Goal: Task Accomplishment & Management: Complete application form

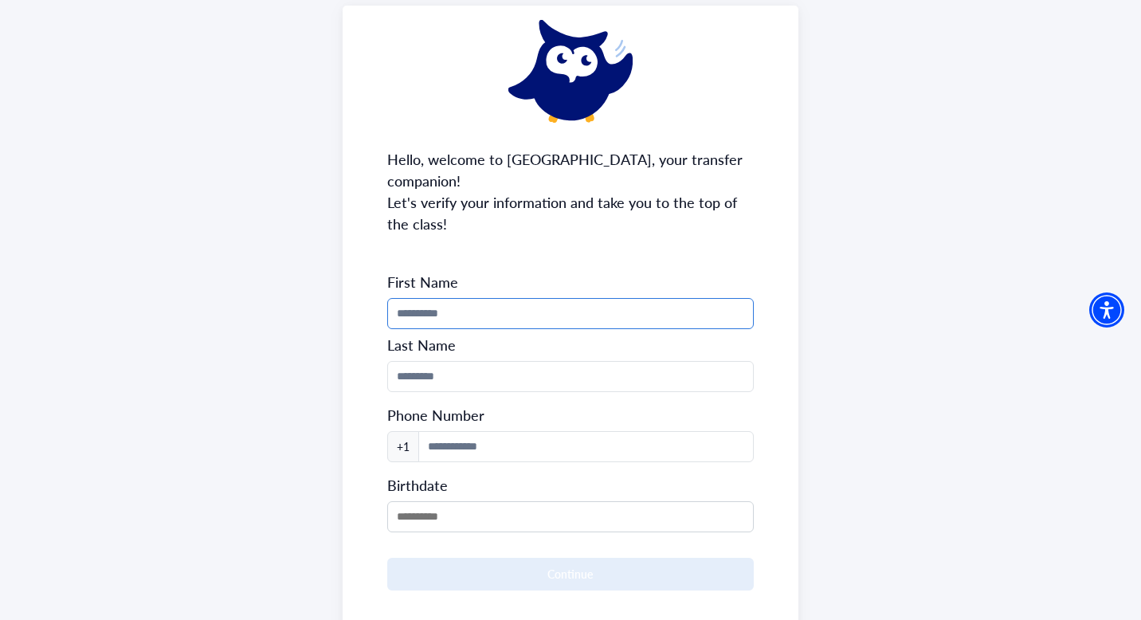
scroll to position [96, 0]
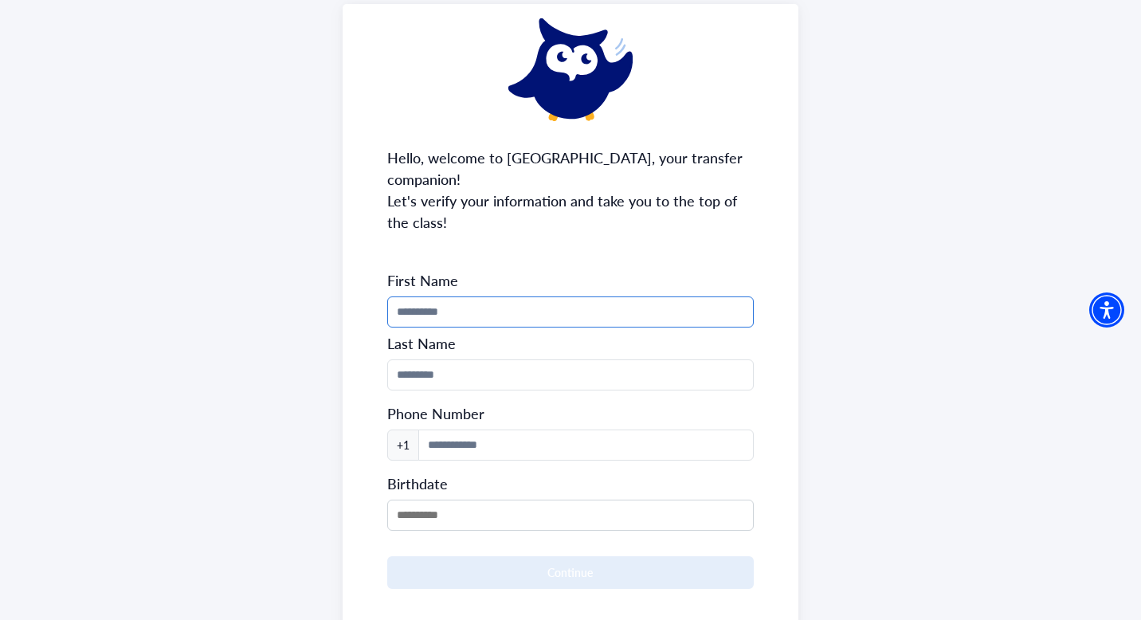
click at [486, 296] on input "Phone Number" at bounding box center [570, 311] width 367 height 31
type input "*******"
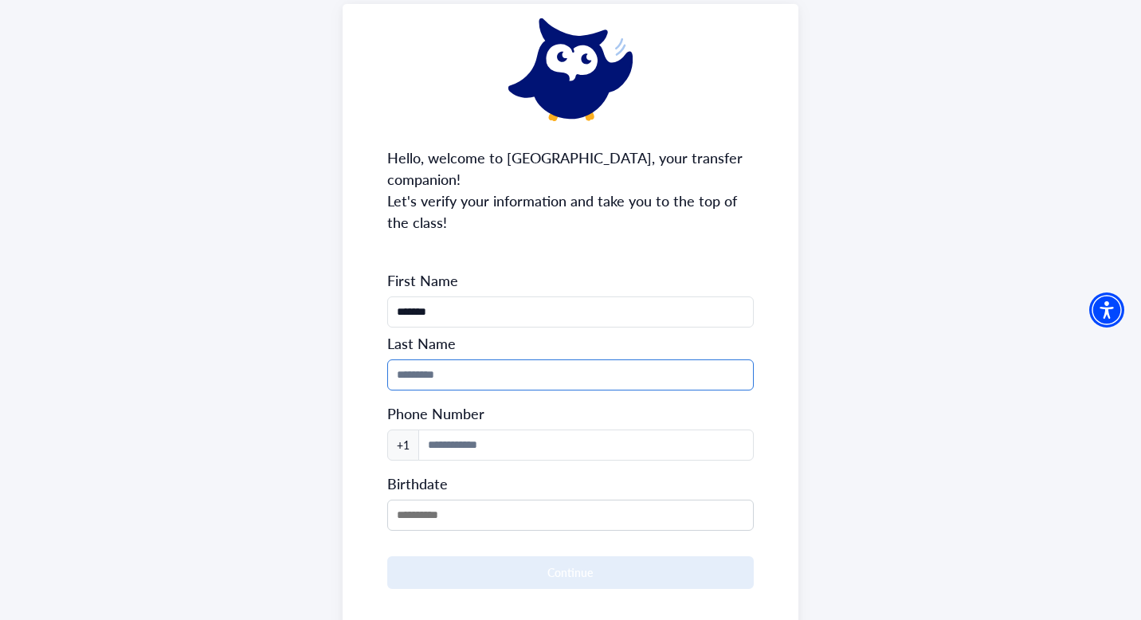
click at [427, 359] on input "Phone Number" at bounding box center [570, 374] width 367 height 31
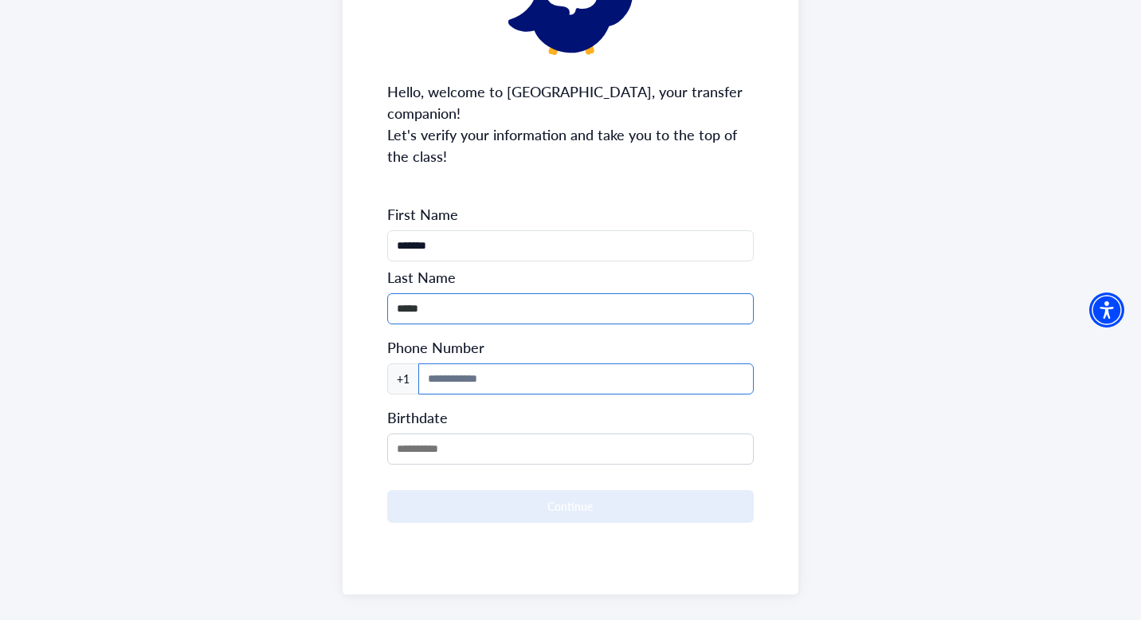
type input "*****"
click at [438, 363] on input at bounding box center [586, 378] width 336 height 31
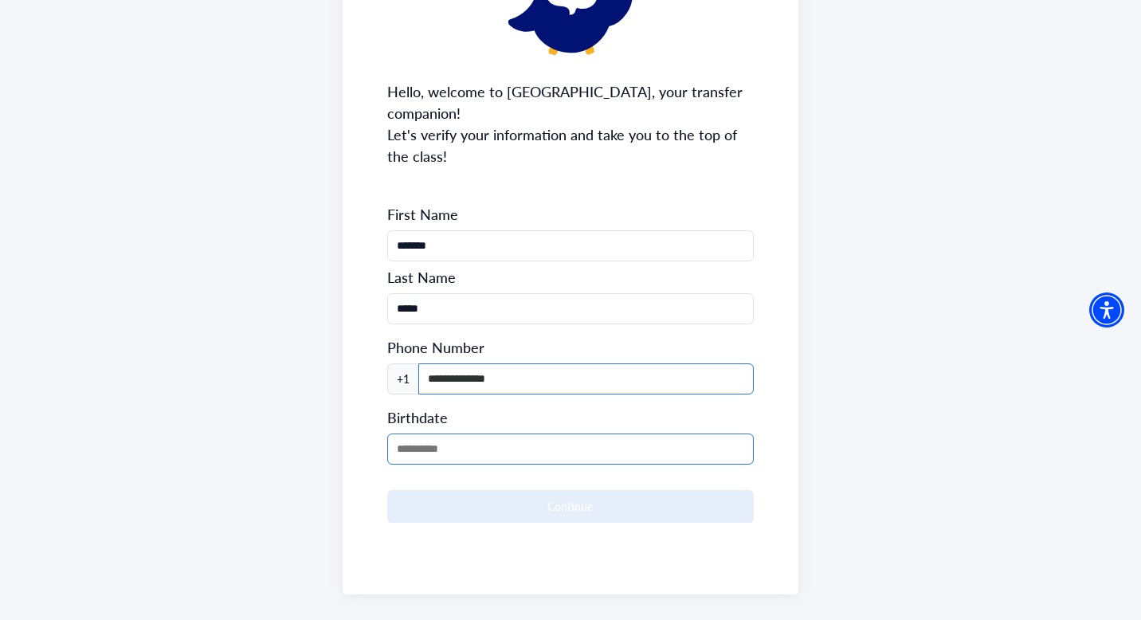
type input "**********"
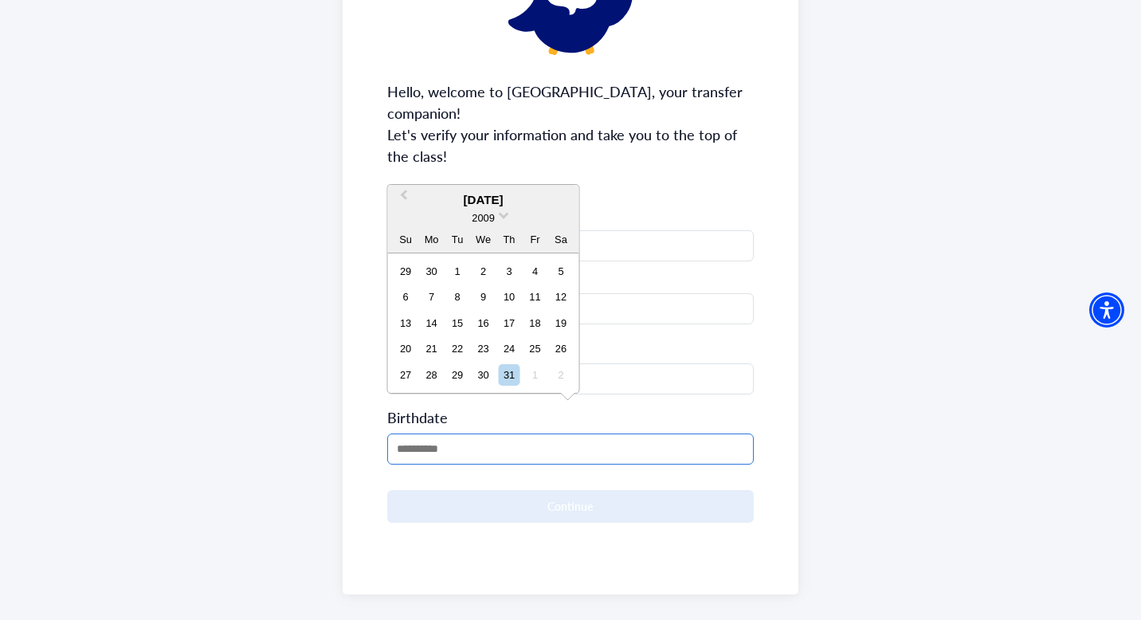
click at [407, 434] on input "MM/DD/YYYY" at bounding box center [570, 449] width 367 height 31
click at [406, 434] on input "MM/DD/YYYY" at bounding box center [570, 449] width 367 height 31
click at [499, 219] on div "2009" at bounding box center [483, 218] width 191 height 17
click at [501, 218] on div "2009" at bounding box center [483, 218] width 191 height 17
click at [504, 214] on span at bounding box center [504, 214] width 10 height 10
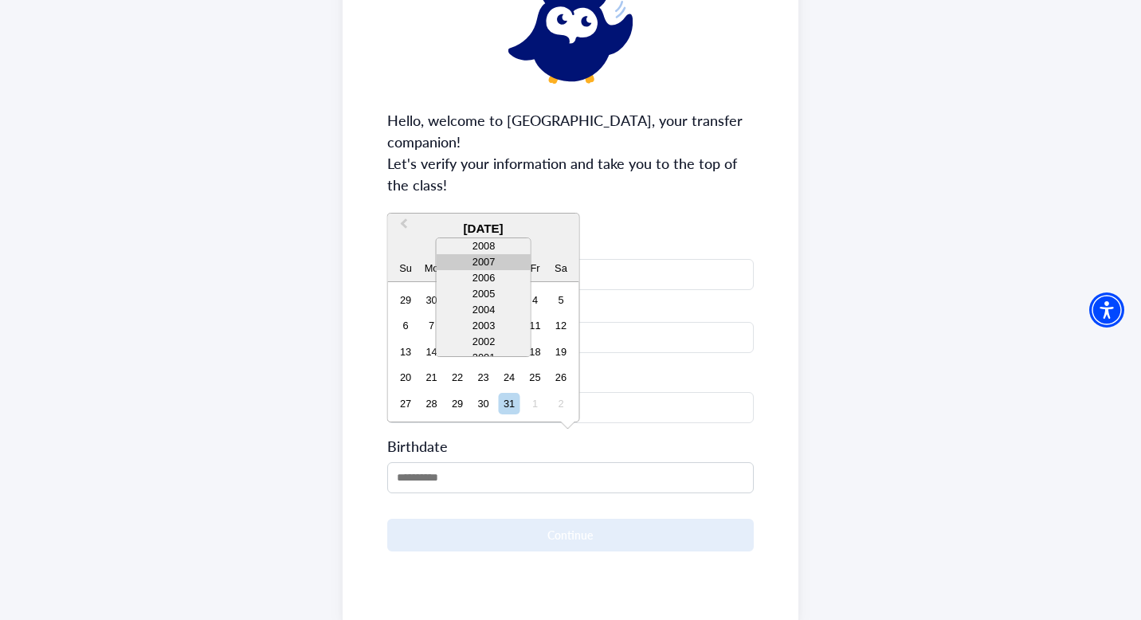
scroll to position [26, 0]
click at [489, 269] on div "2006" at bounding box center [484, 269] width 94 height 16
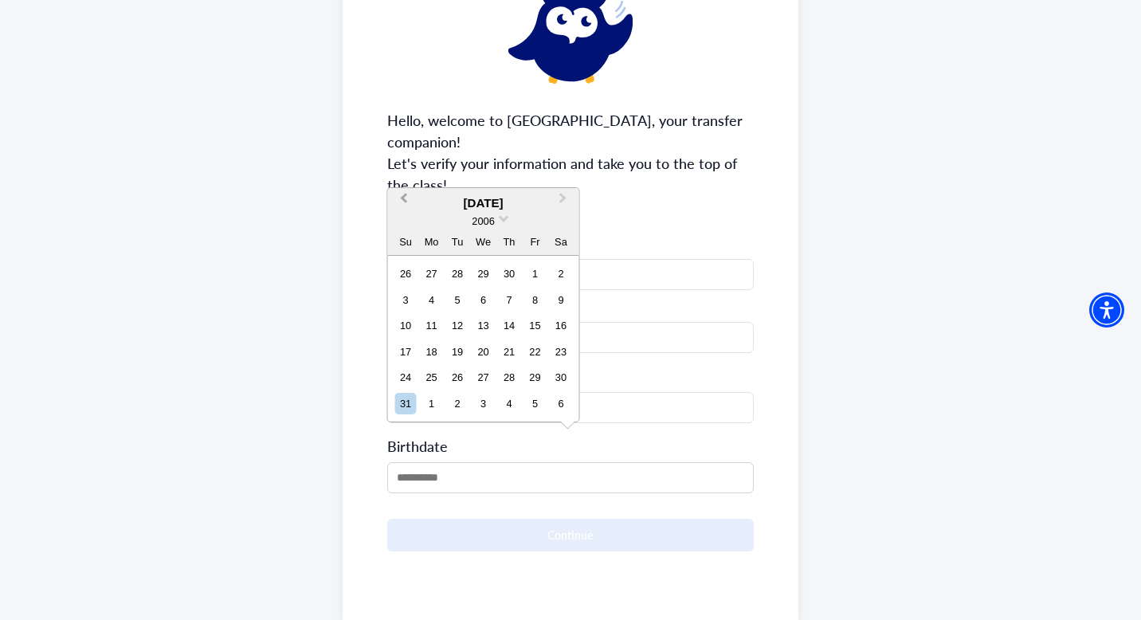
click at [404, 197] on span "Previous Month" at bounding box center [404, 202] width 0 height 24
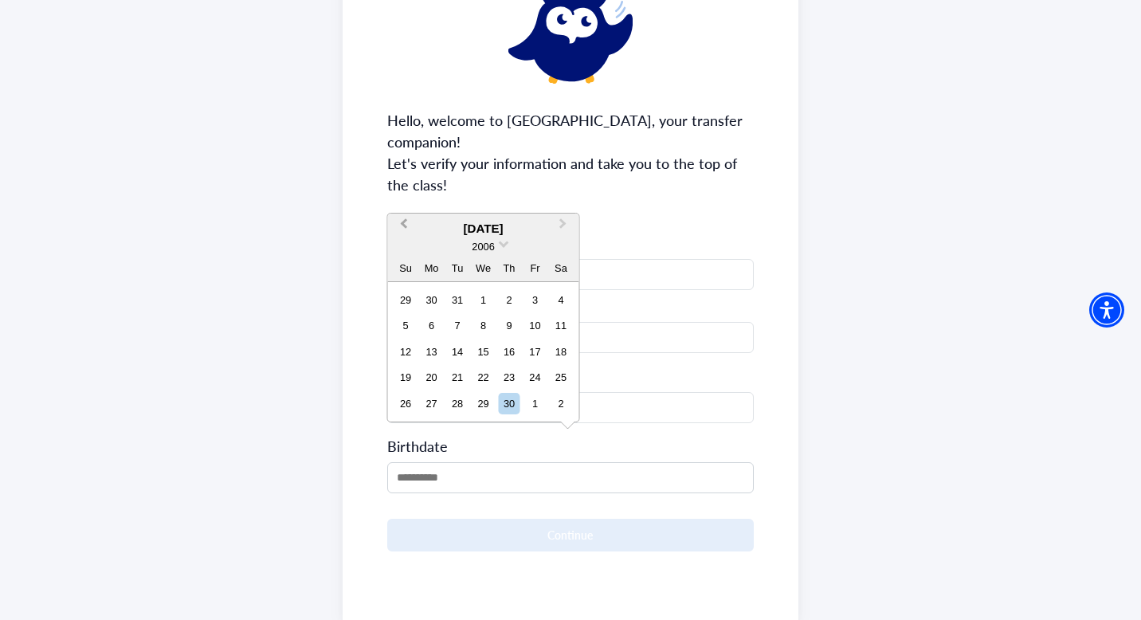
click at [404, 222] on span "Previous Month" at bounding box center [404, 227] width 0 height 24
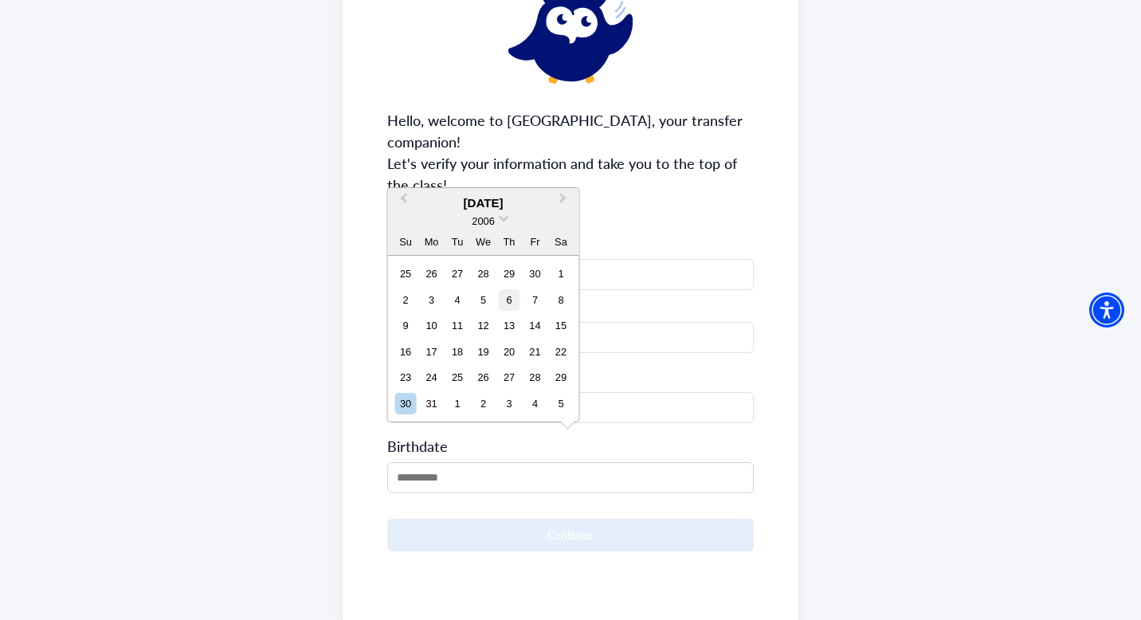
click at [508, 300] on div "6" at bounding box center [509, 300] width 22 height 22
type input "**********"
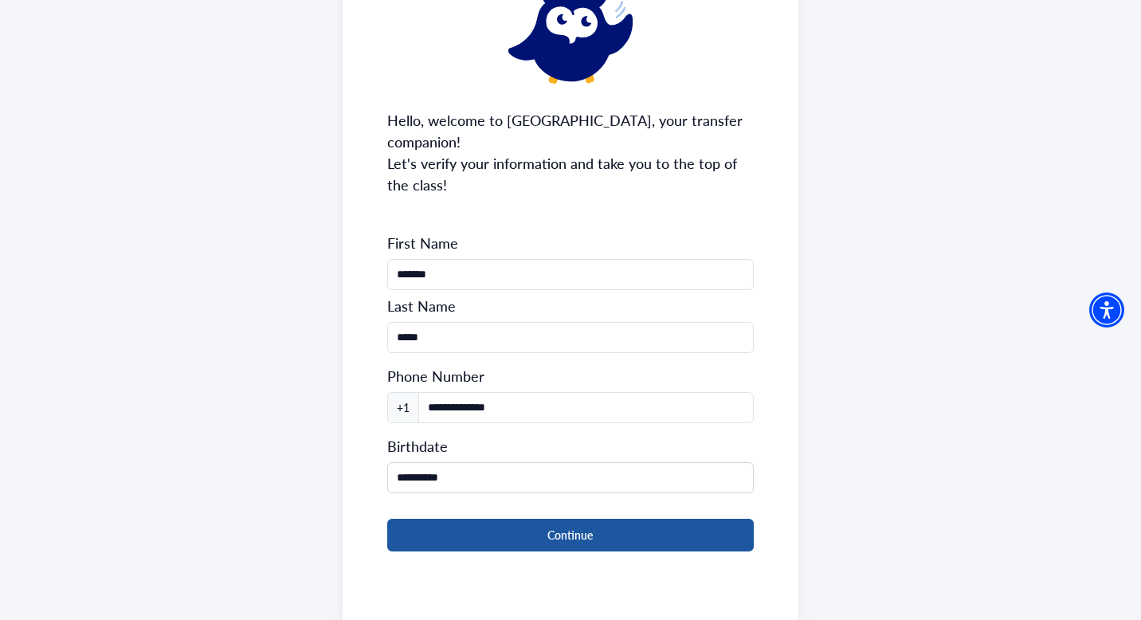
click at [465, 519] on button "Continue" at bounding box center [570, 535] width 367 height 33
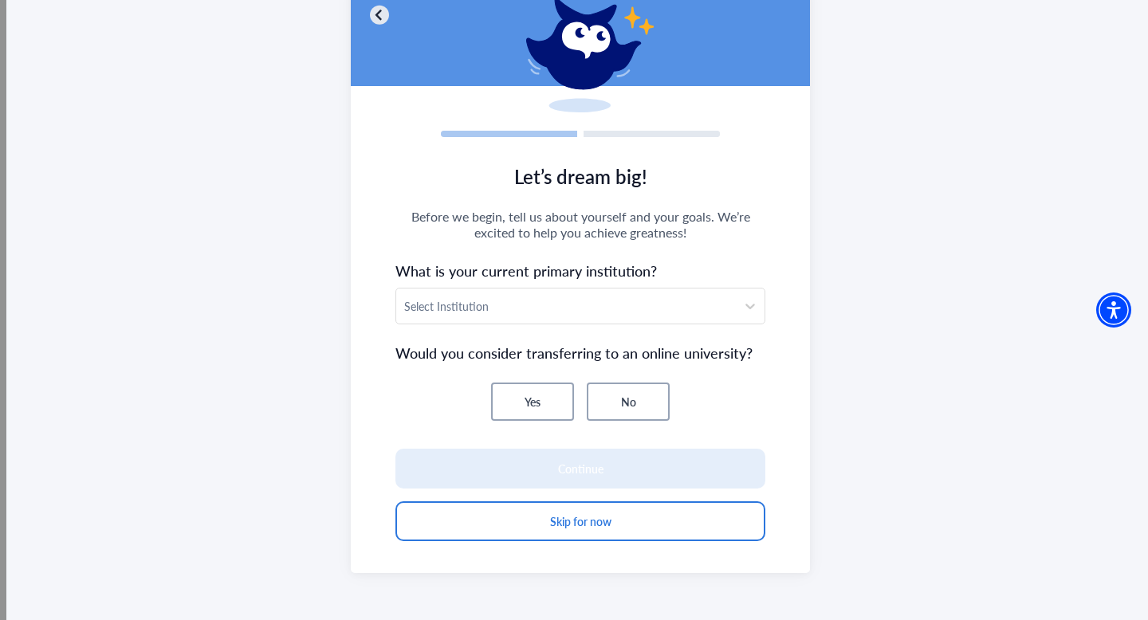
scroll to position [116, 0]
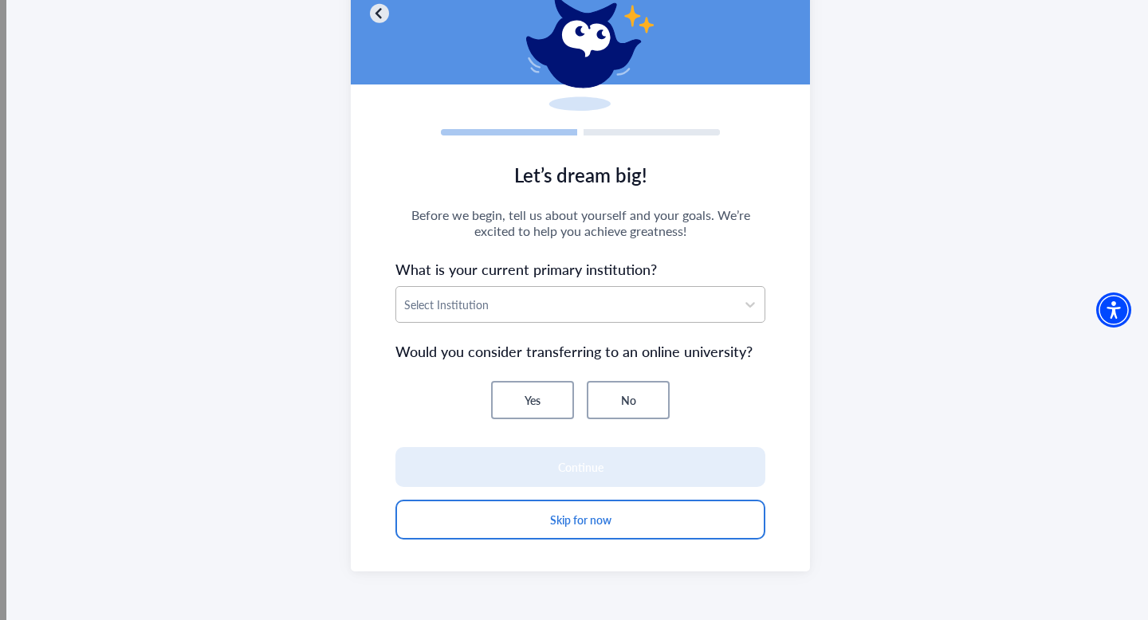
click at [478, 315] on div "Select Institution" at bounding box center [566, 304] width 340 height 35
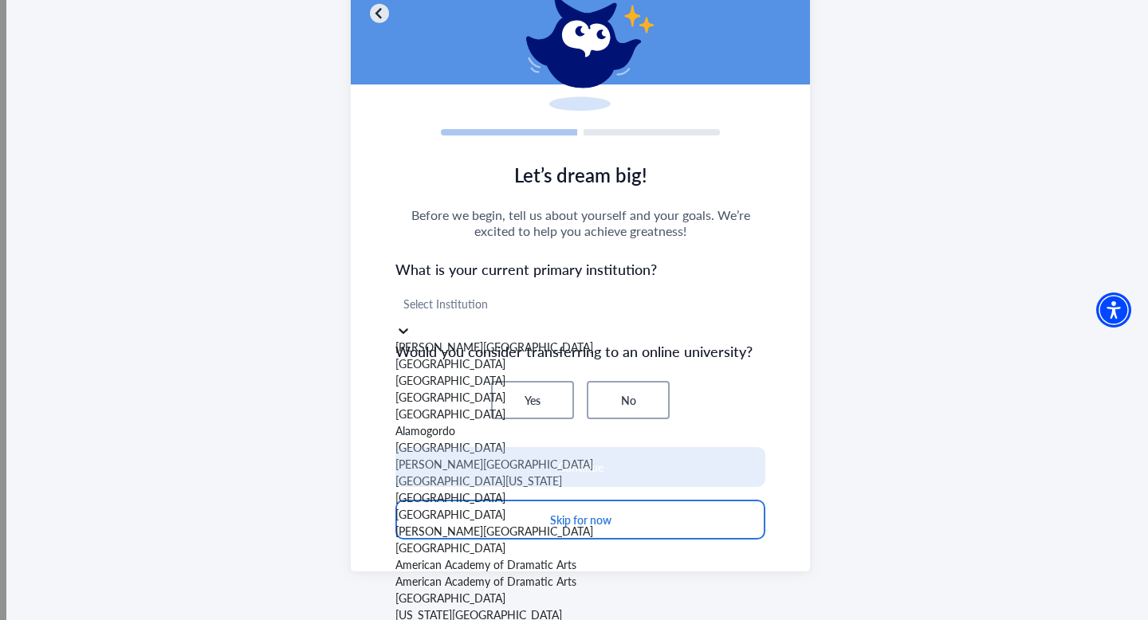
click at [403, 228] on span "Before we begin, tell us about yourself and your goals. We’re excited to help y…" at bounding box center [580, 223] width 370 height 32
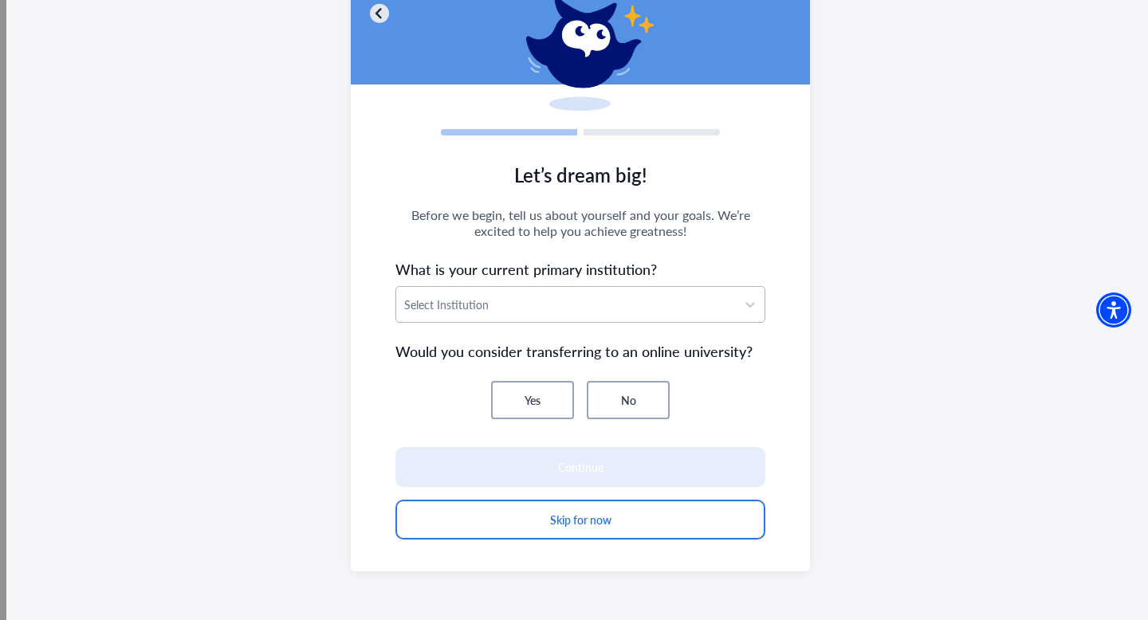
click at [520, 316] on div "Select Institution" at bounding box center [566, 304] width 340 height 35
type input "******"
click at [532, 343] on div "[GEOGRAPHIC_DATA]" at bounding box center [580, 347] width 370 height 17
click at [616, 406] on button "No" at bounding box center [628, 400] width 83 height 38
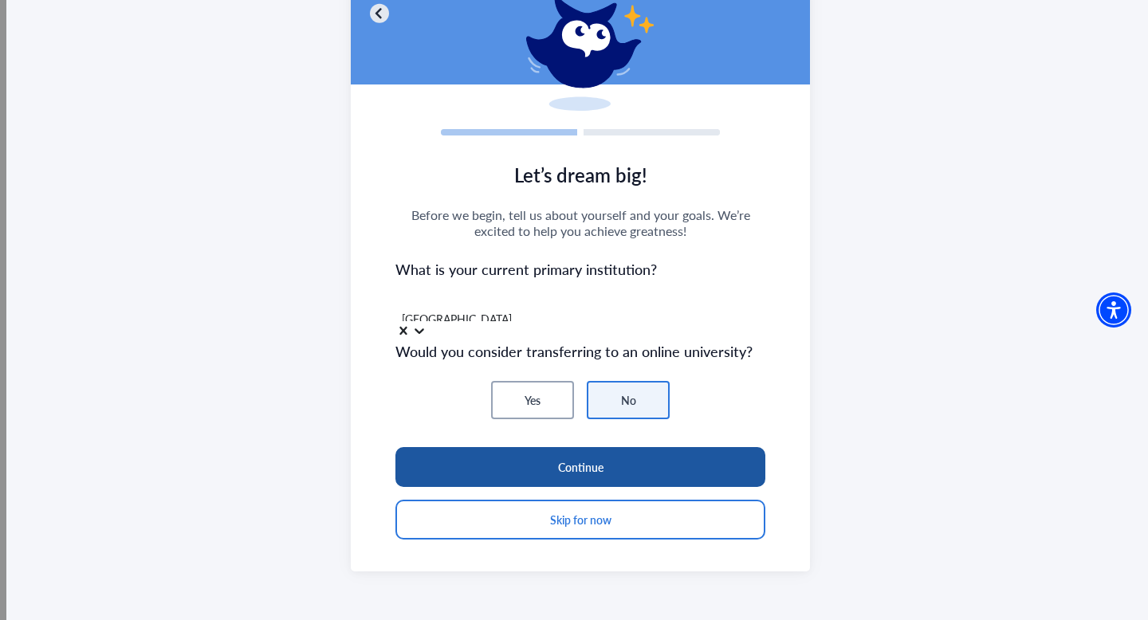
click at [499, 464] on button "Continue" at bounding box center [580, 467] width 370 height 40
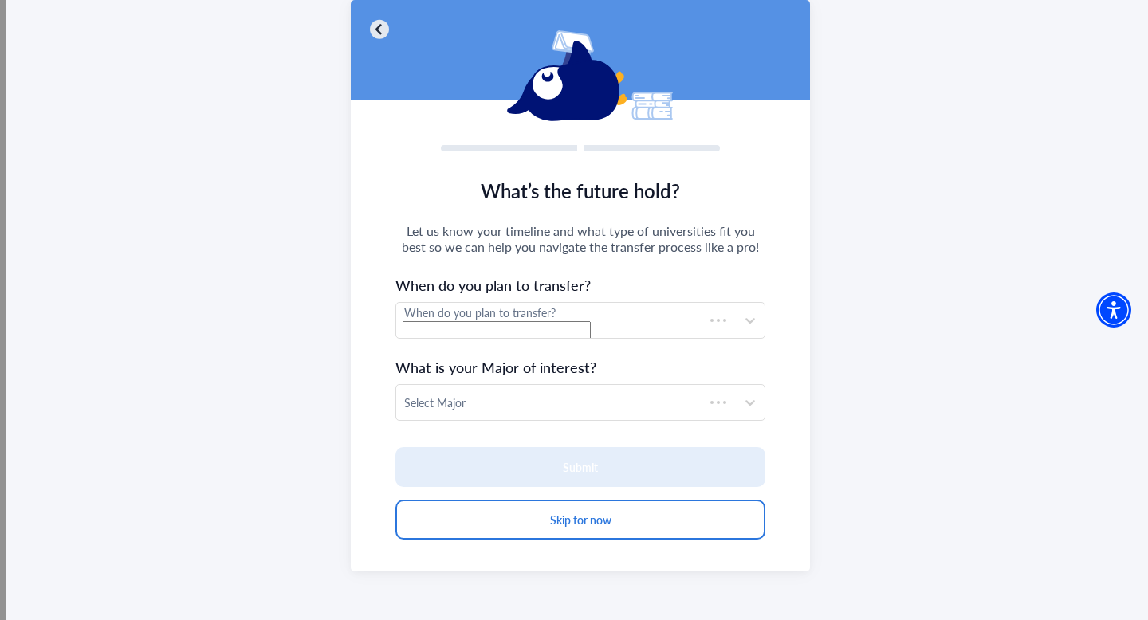
scroll to position [100, 0]
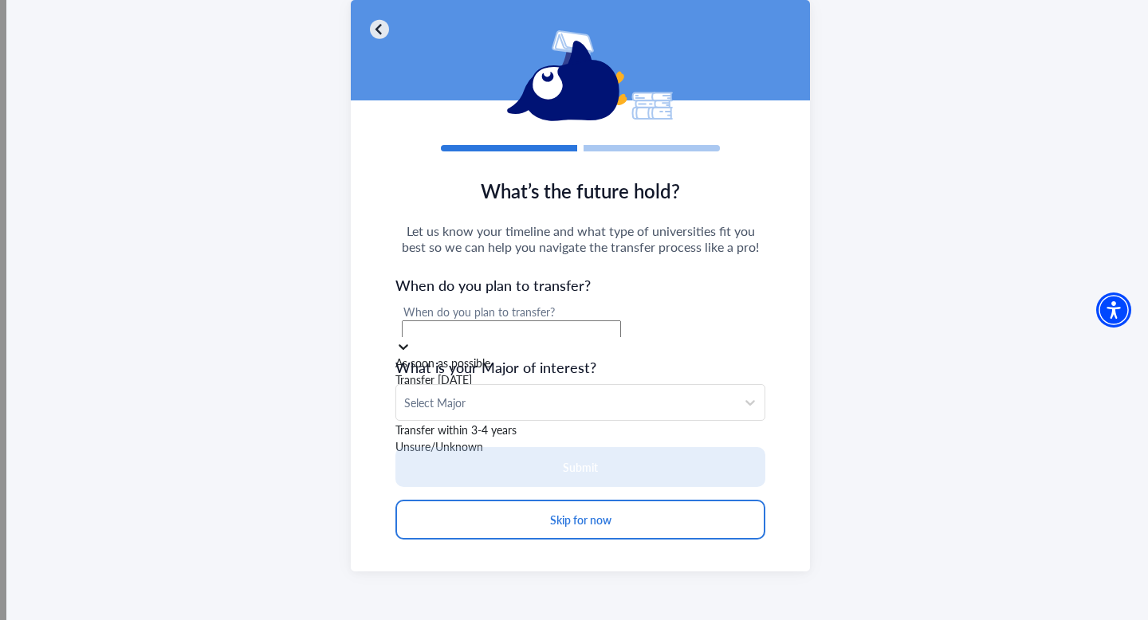
click at [517, 329] on div "When do you plan to transfer?" at bounding box center [580, 319] width 370 height 35
click at [510, 405] on div "Transfer [DATE]" at bounding box center [580, 396] width 370 height 17
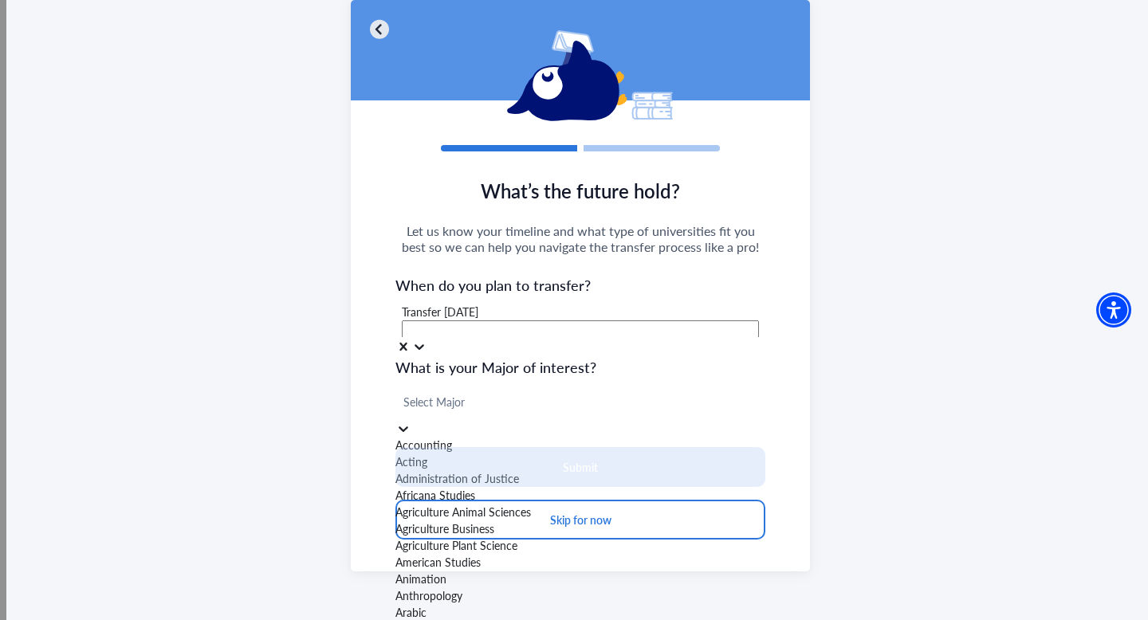
click at [453, 397] on div at bounding box center [580, 402] width 354 height 20
type input "***"
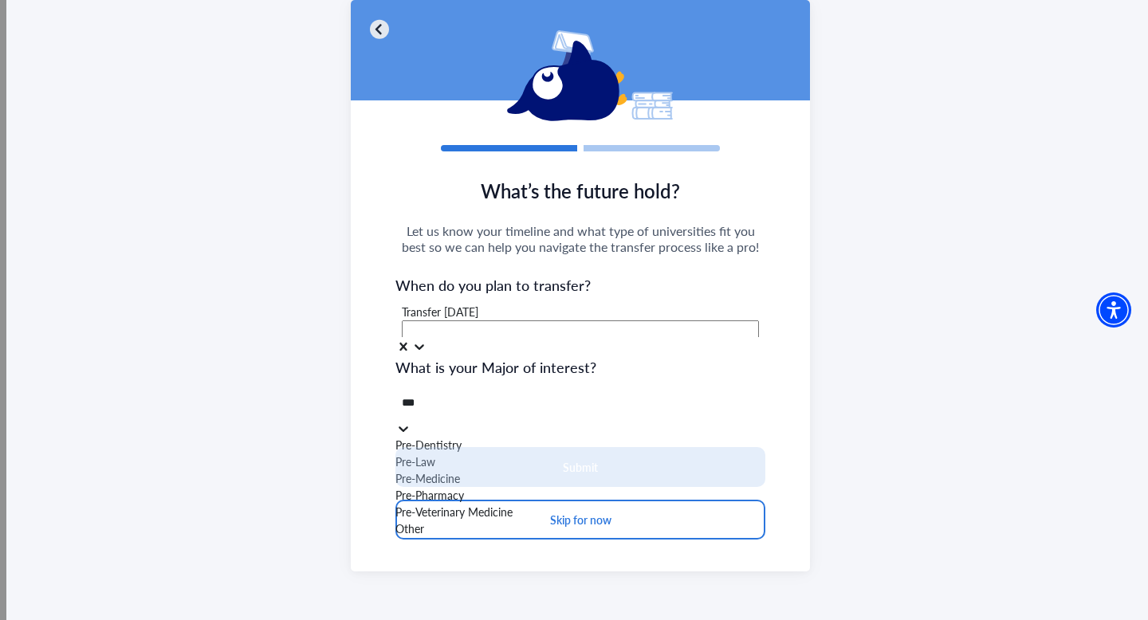
click at [472, 487] on div "Pre-Medicine" at bounding box center [580, 478] width 370 height 17
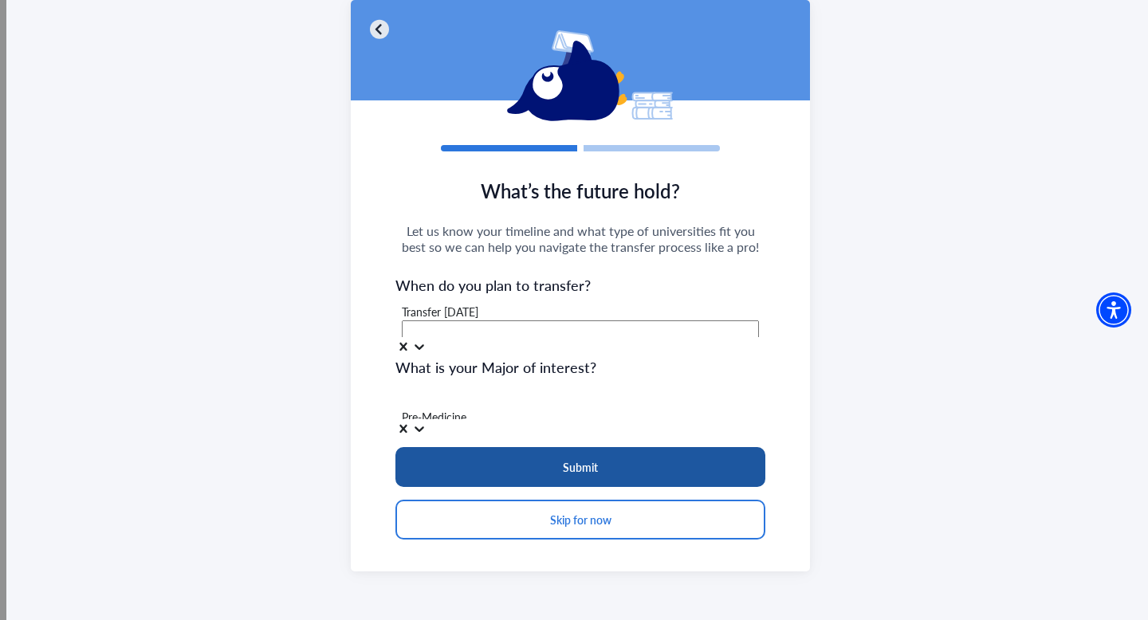
click at [436, 456] on button "Submit" at bounding box center [580, 467] width 370 height 40
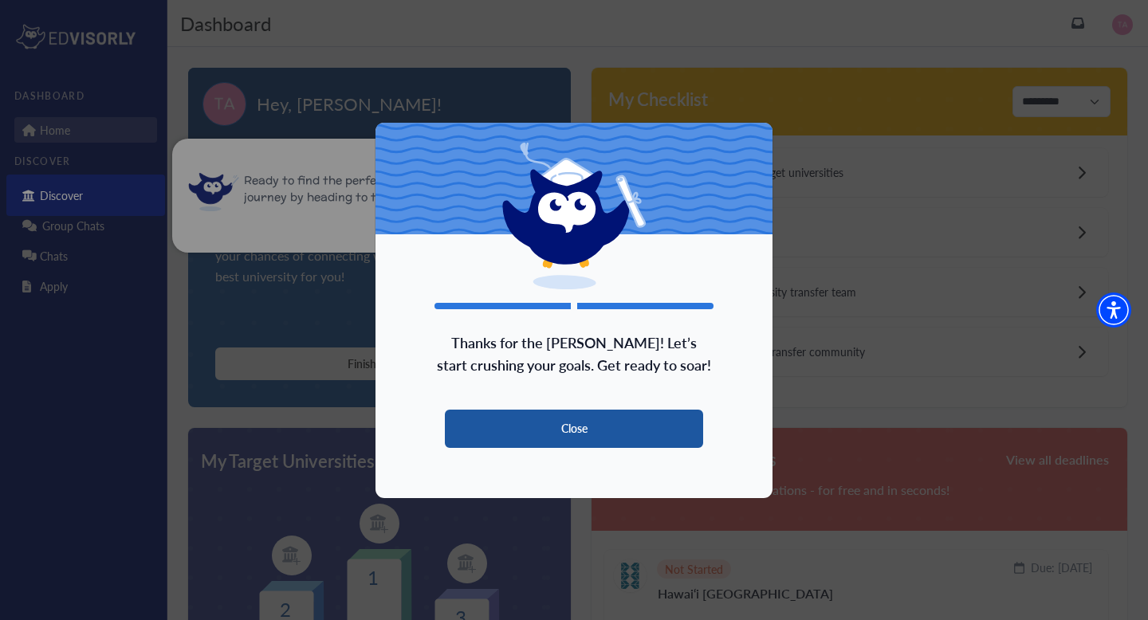
click at [583, 433] on button "Close" at bounding box center [574, 429] width 258 height 38
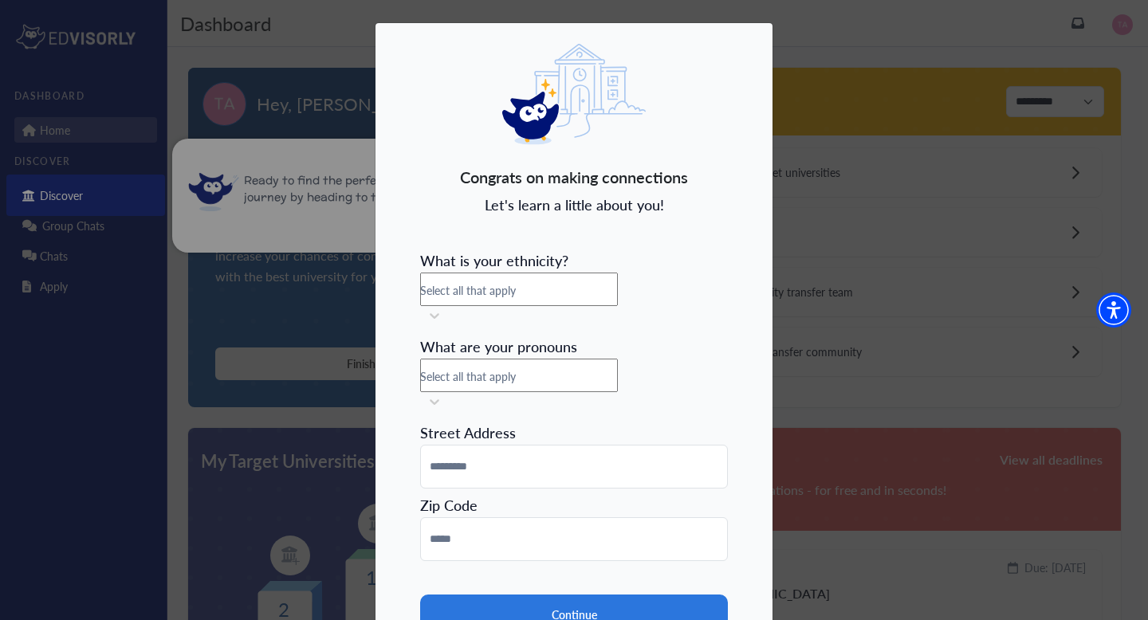
click at [494, 285] on span "Select all that apply" at bounding box center [468, 290] width 96 height 16
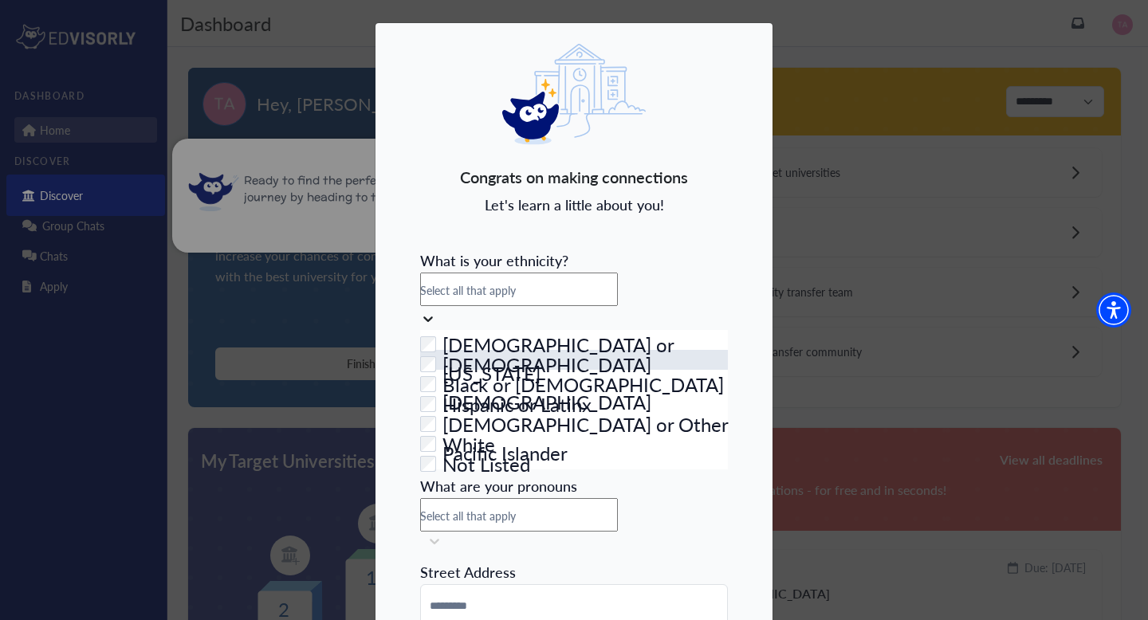
click at [497, 365] on div "Checkbox field Asian" at bounding box center [574, 360] width 308 height 20
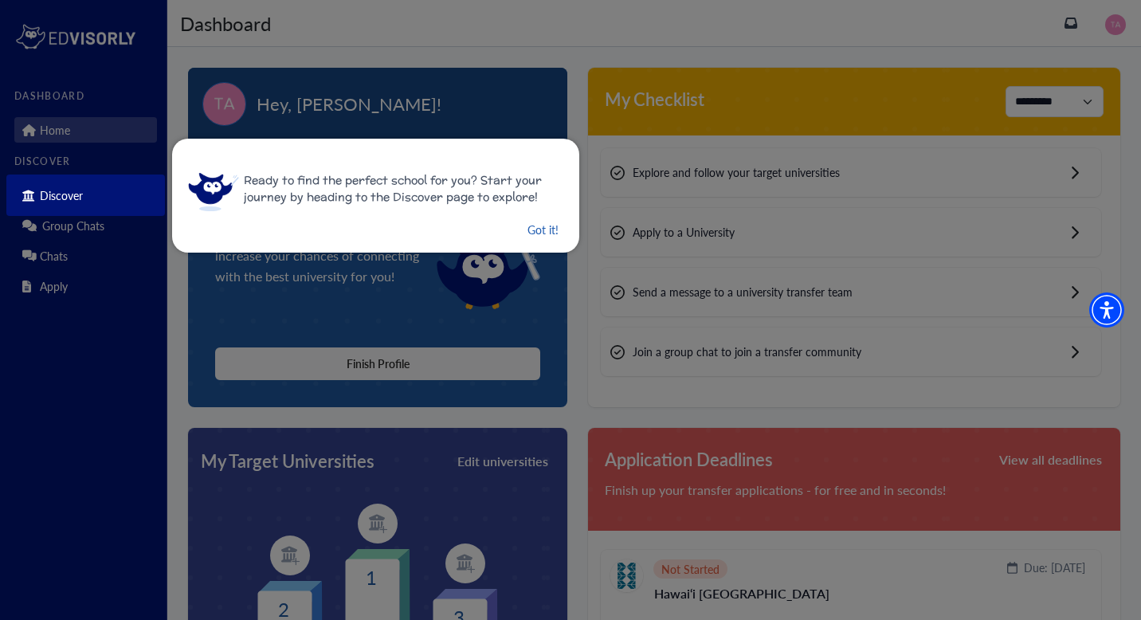
click at [532, 228] on button "Got it!" at bounding box center [543, 230] width 34 height 20
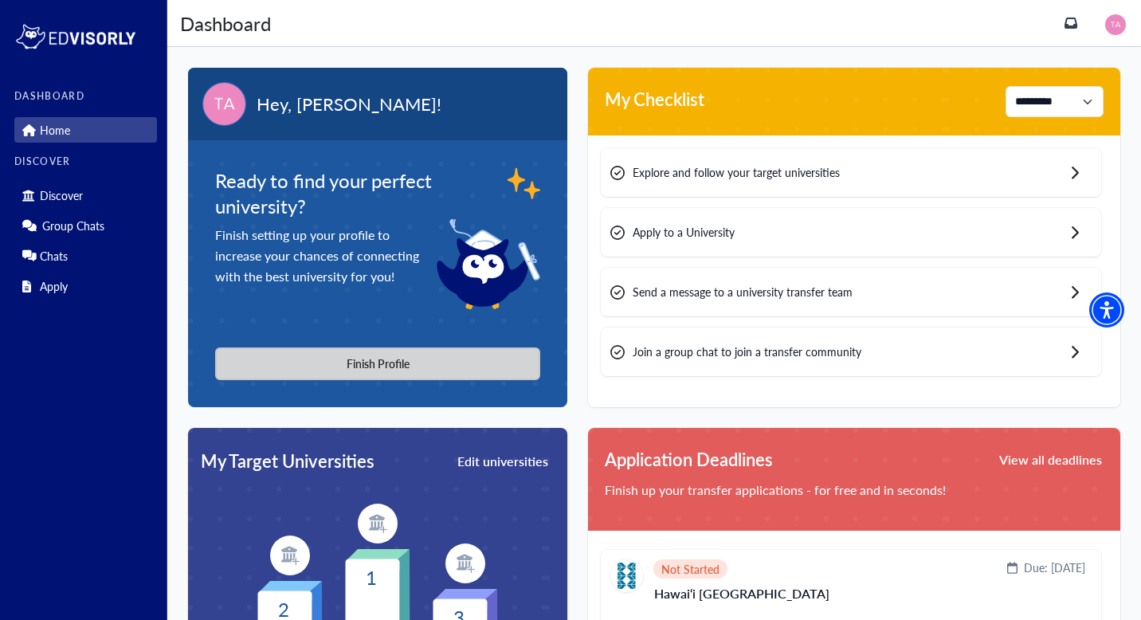
click at [473, 359] on button "Finish Profile" at bounding box center [377, 363] width 325 height 33
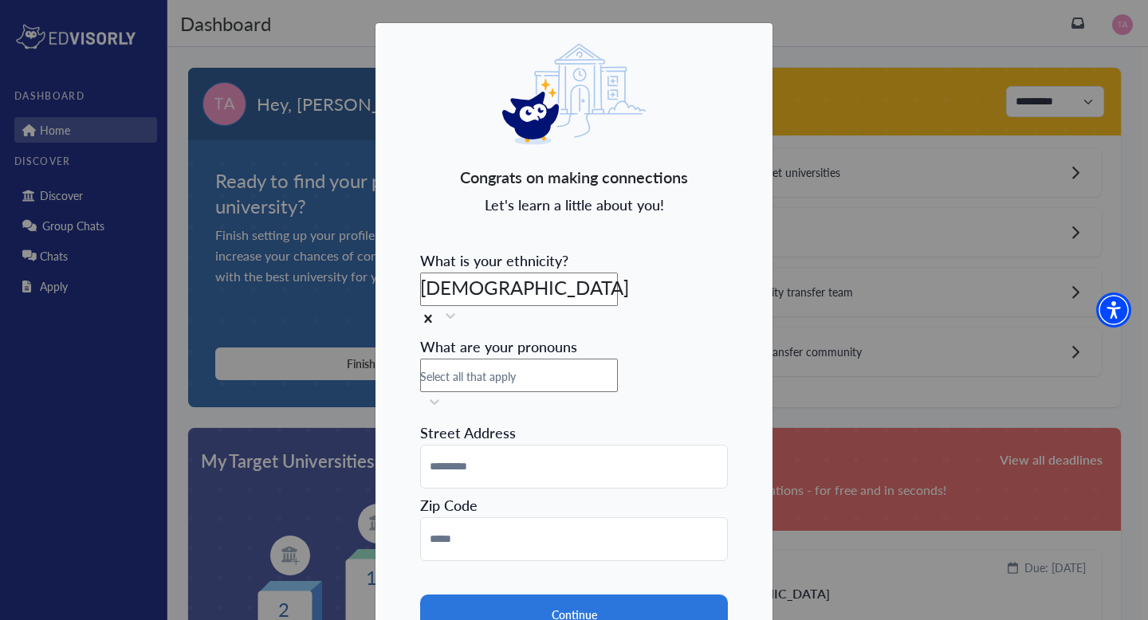
scroll to position [56, 0]
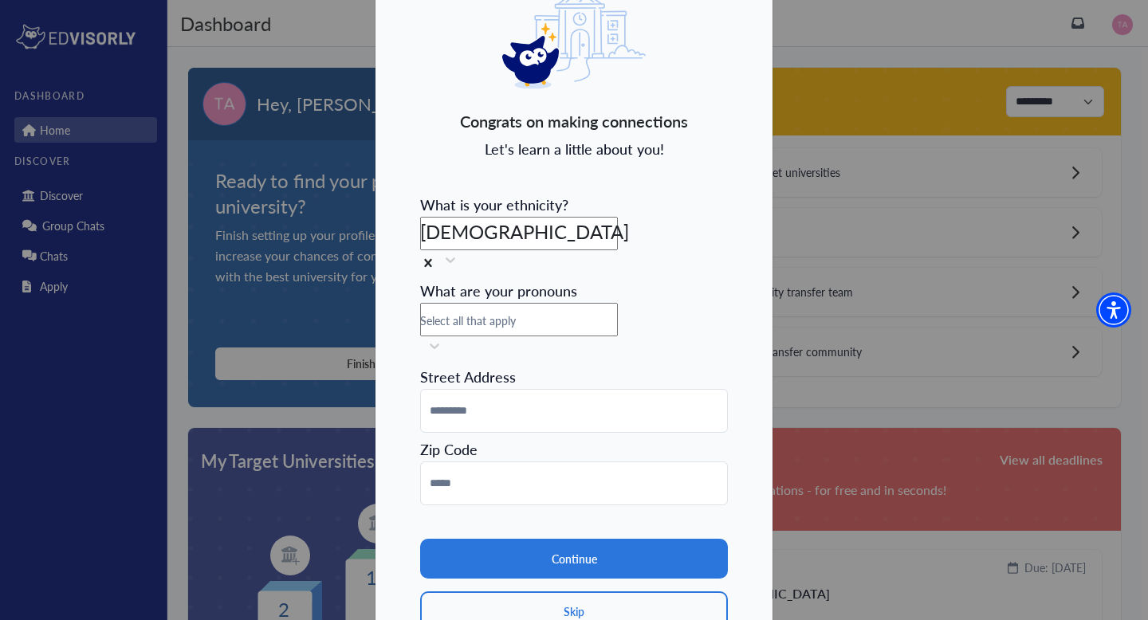
click at [516, 312] on span "Select all that apply" at bounding box center [468, 320] width 96 height 16
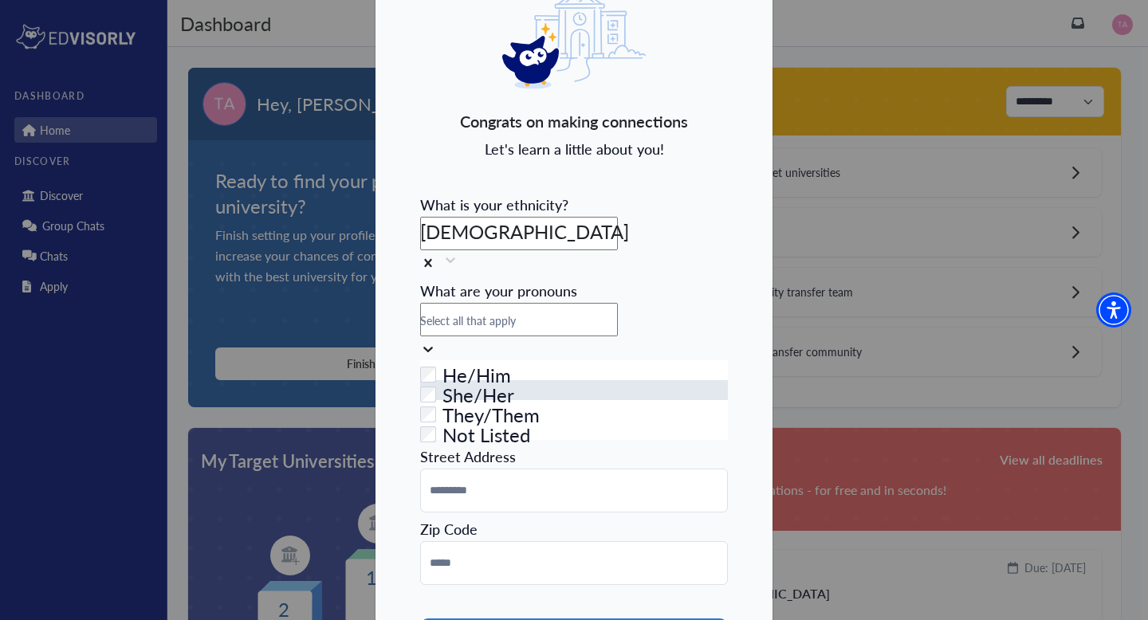
click at [536, 382] on div "Checkbox field She/Her" at bounding box center [574, 390] width 308 height 20
click at [402, 370] on div "Congrats on making connections Let's learn a little about you! What is your eth…" at bounding box center [574, 361] width 398 height 788
click at [452, 341] on icon at bounding box center [444, 349] width 16 height 16
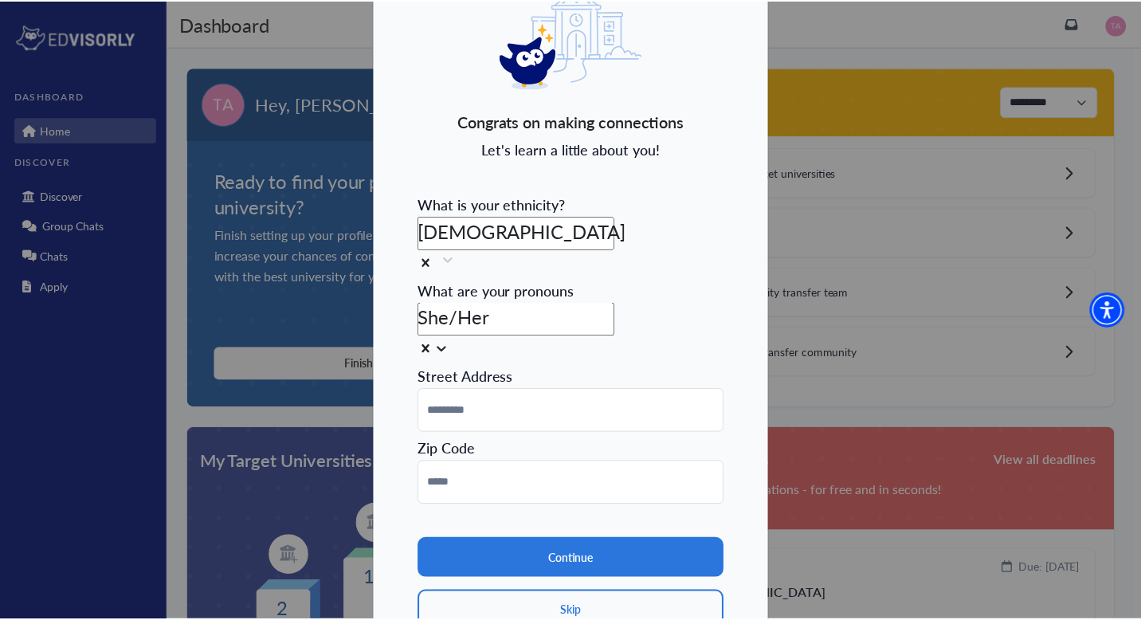
scroll to position [88, 0]
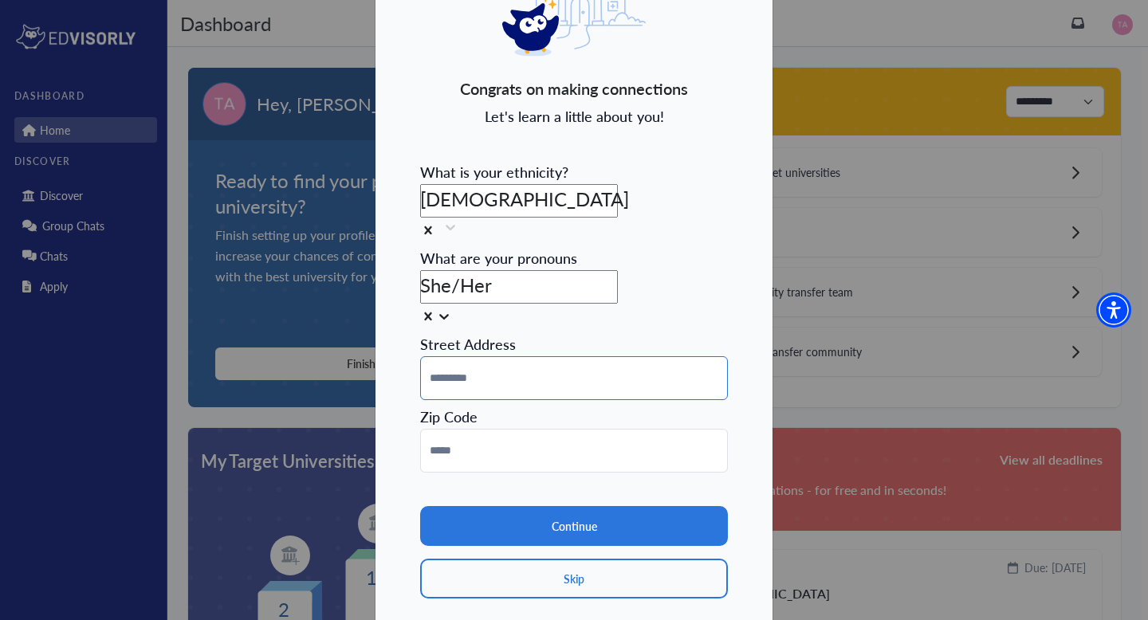
click at [563, 356] on input at bounding box center [574, 378] width 308 height 44
type input "**********"
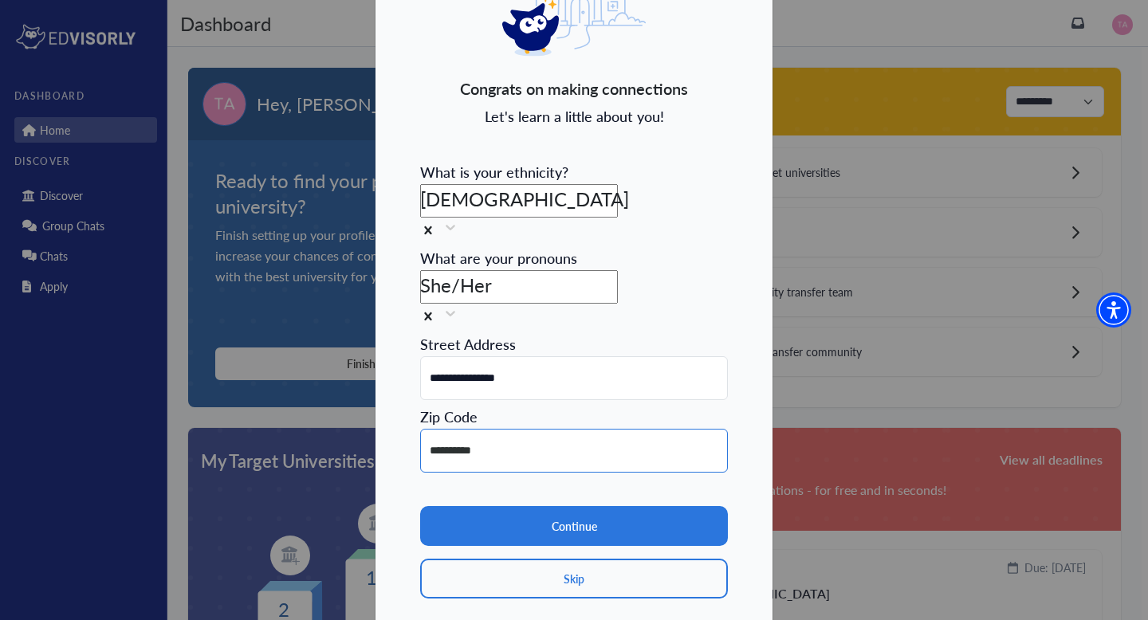
click at [499, 429] on input "**********" at bounding box center [574, 451] width 308 height 44
type input "*****"
click at [398, 436] on div "**********" at bounding box center [574, 288] width 398 height 709
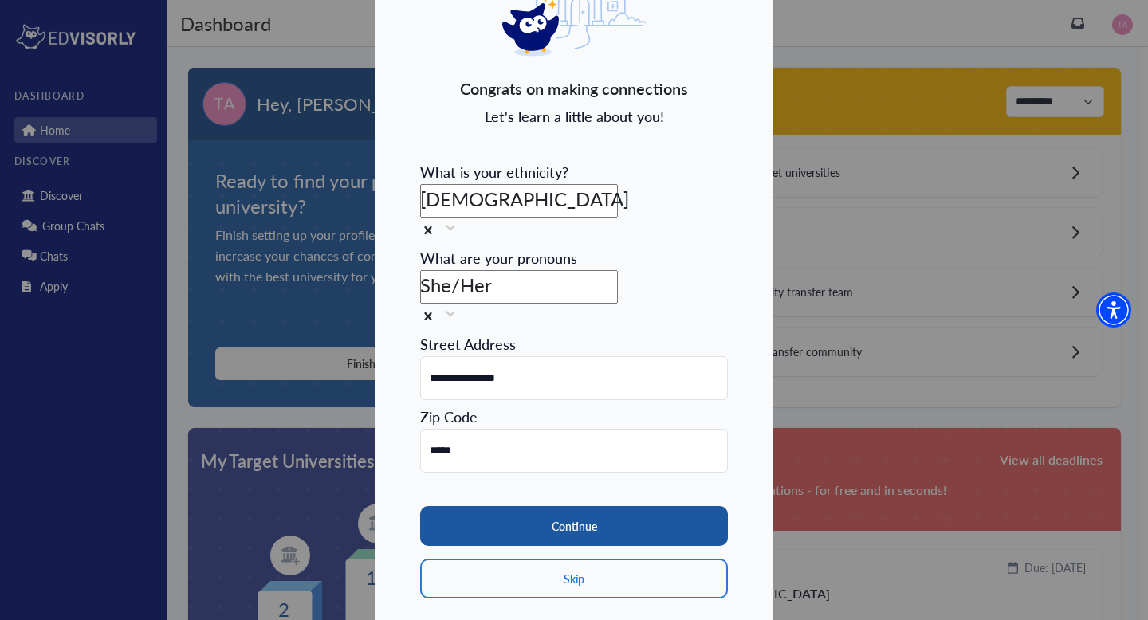
click at [540, 506] on button "Continue" at bounding box center [574, 526] width 308 height 40
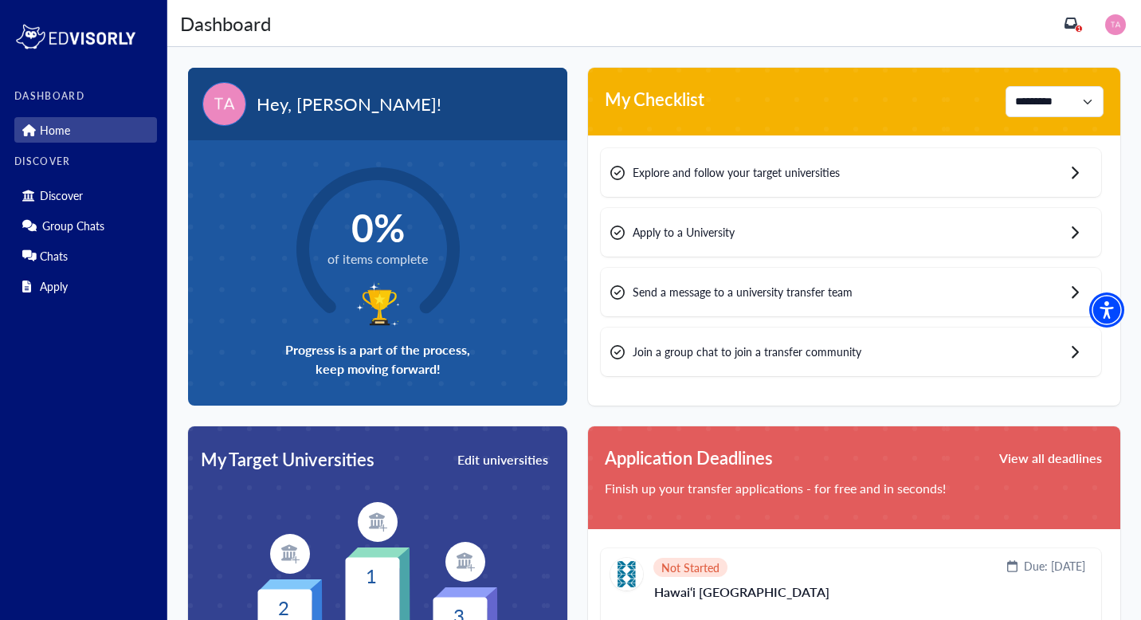
click at [803, 165] on span "Explore and follow your target universities" at bounding box center [736, 172] width 207 height 17
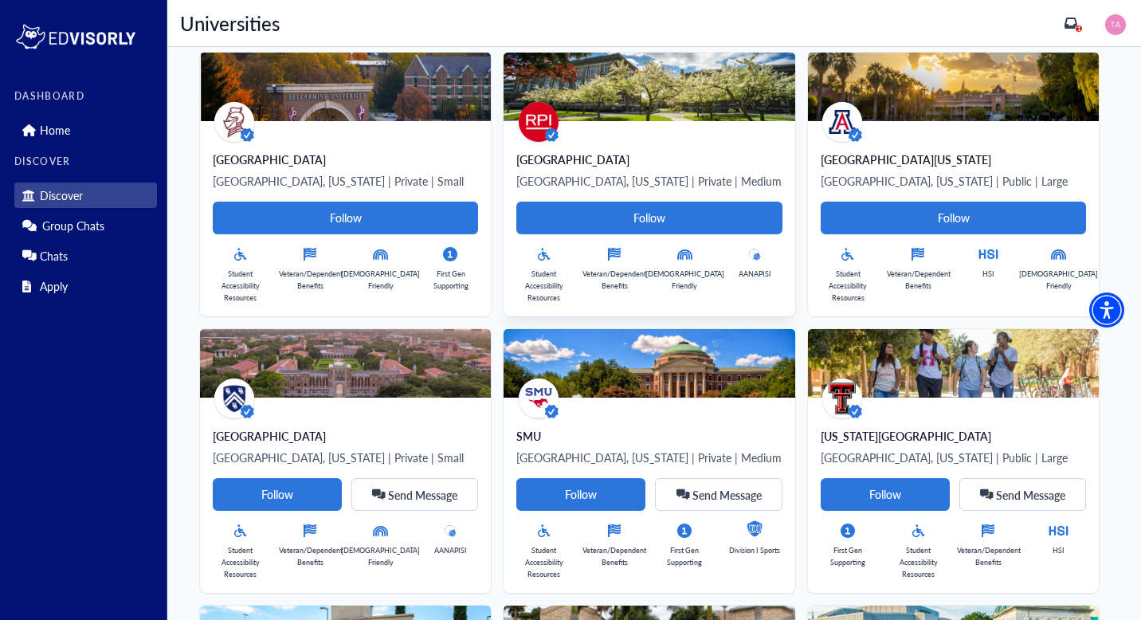
scroll to position [127, 0]
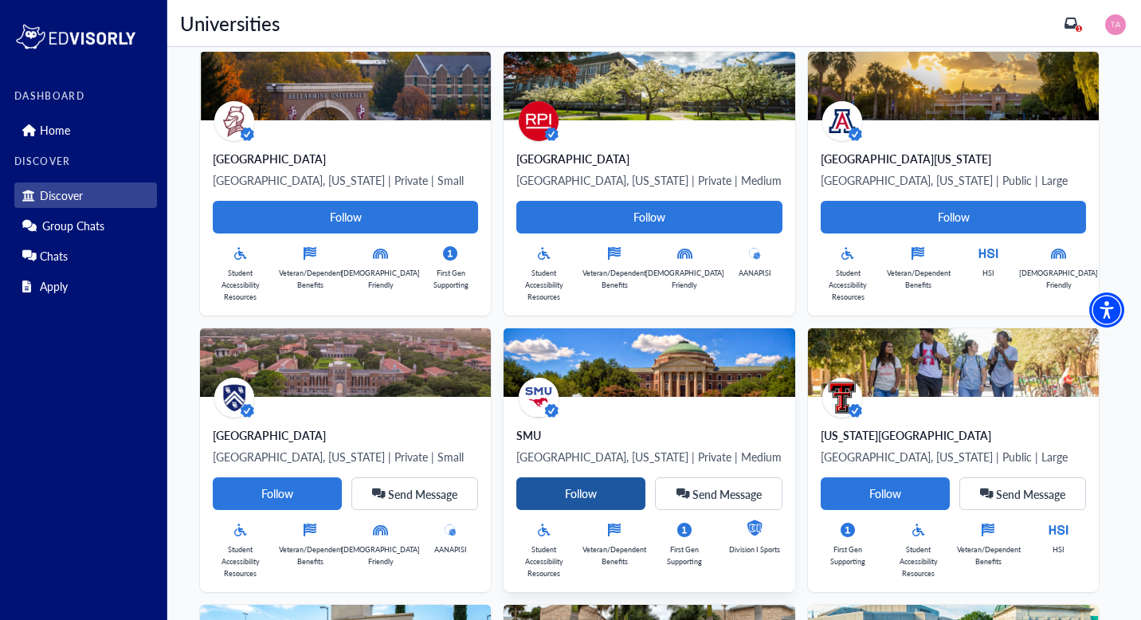
click at [516, 491] on Card-tag "Follow" at bounding box center [580, 493] width 129 height 33
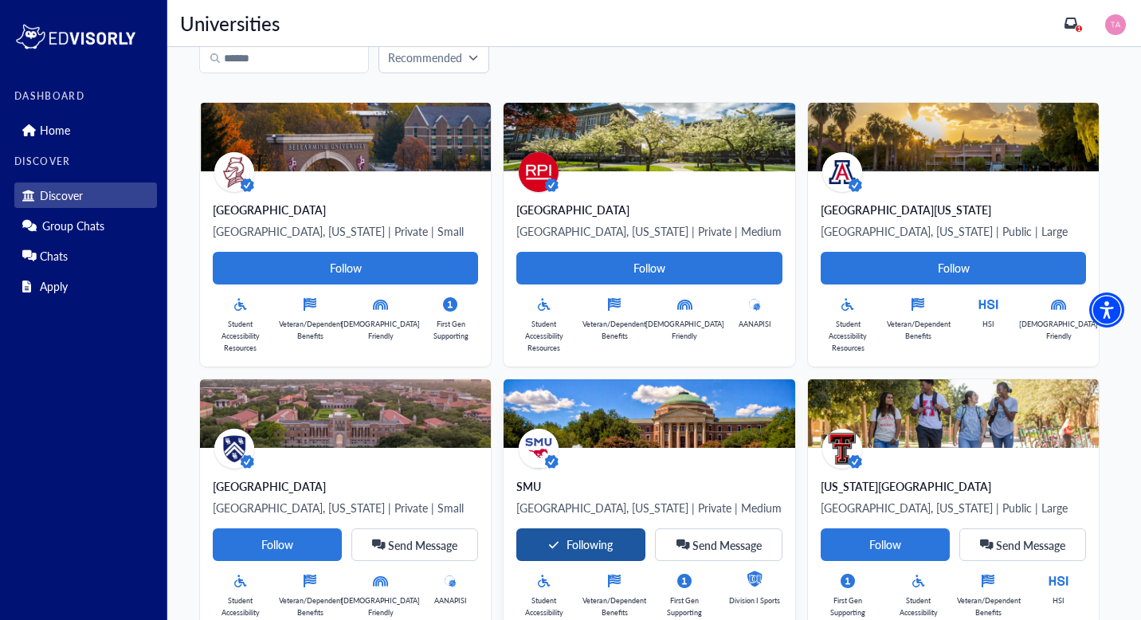
scroll to position [72, 0]
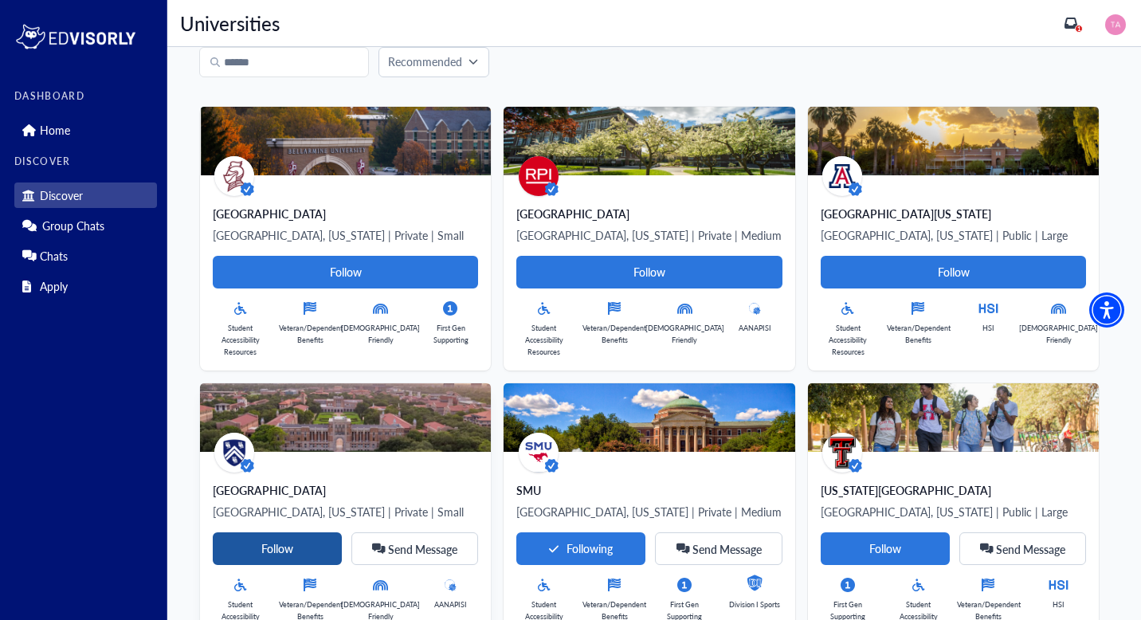
click at [342, 532] on Card-tag "Follow" at bounding box center [277, 548] width 129 height 33
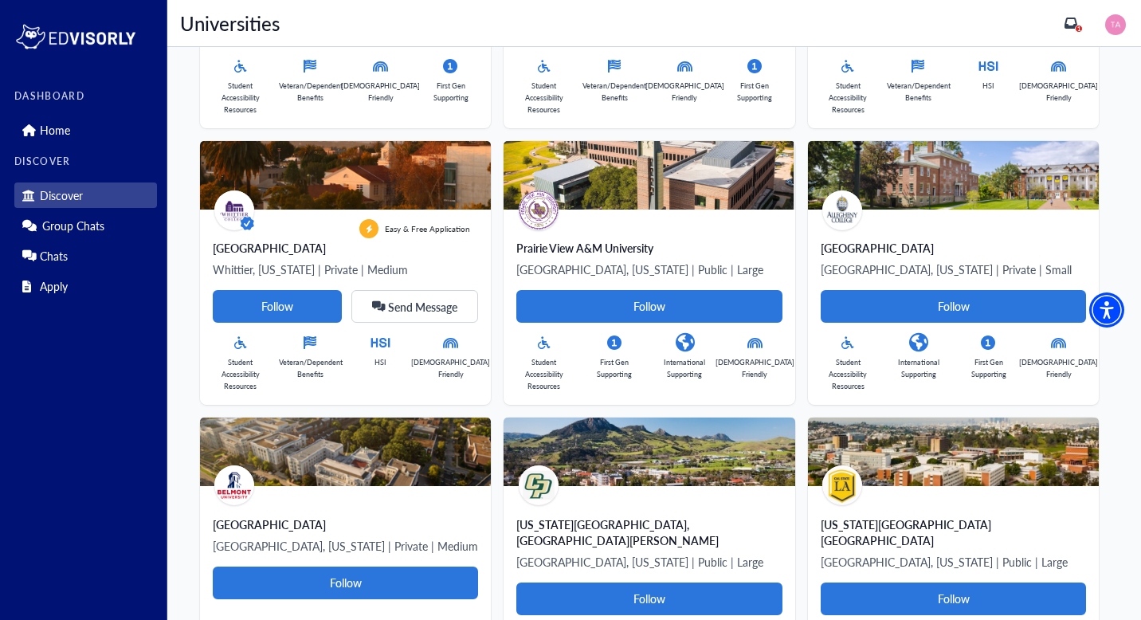
scroll to position [5076, 0]
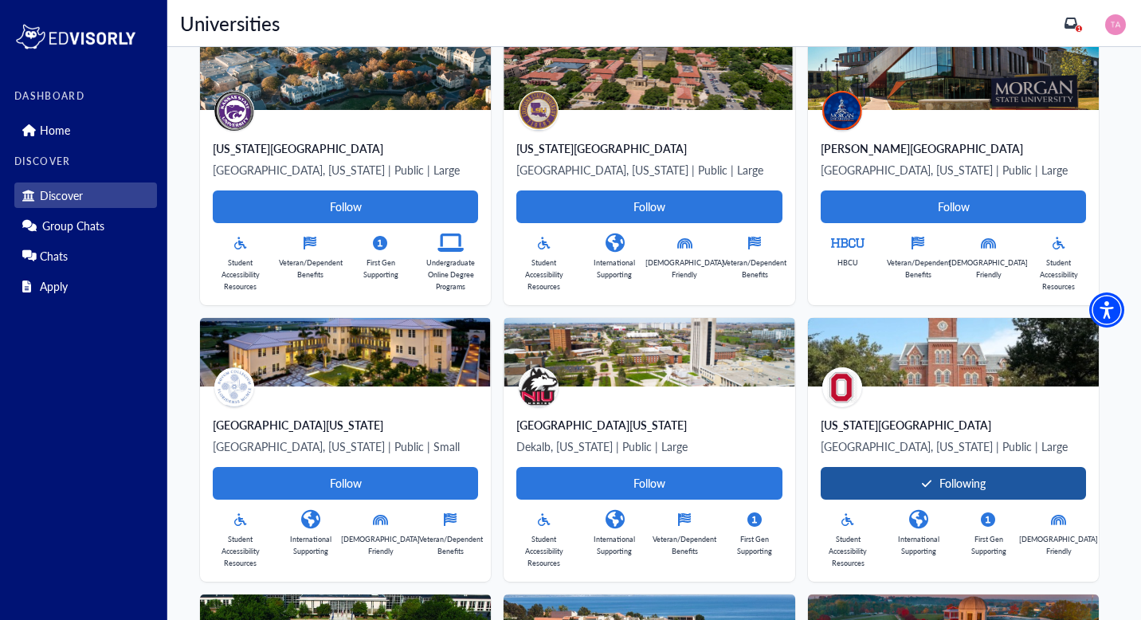
scroll to position [6295, 0]
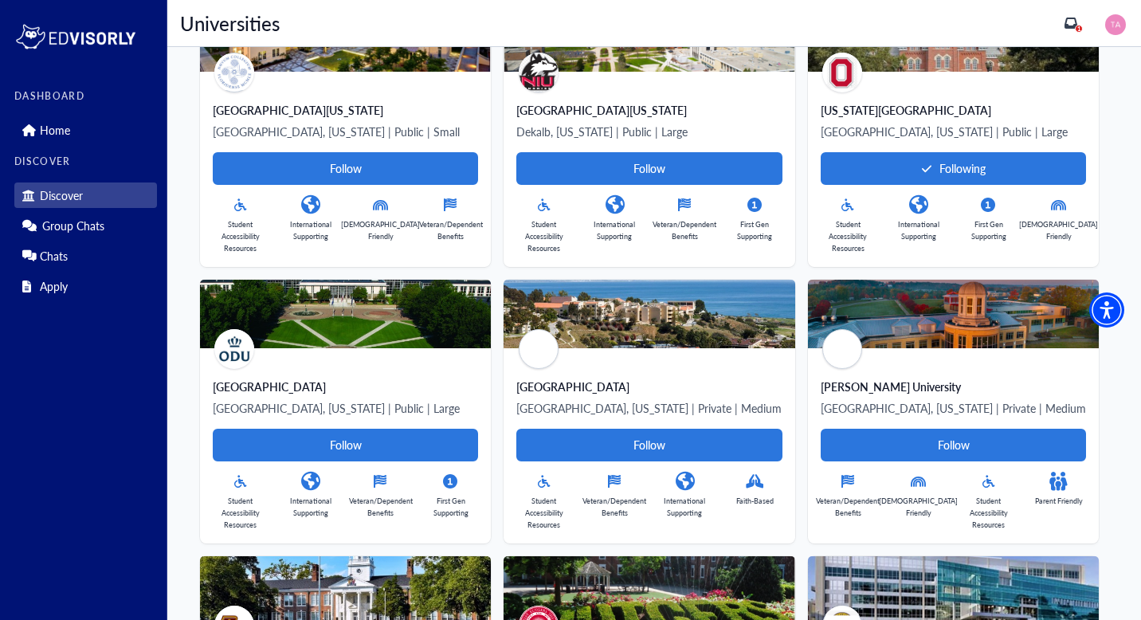
scroll to position [6609, 0]
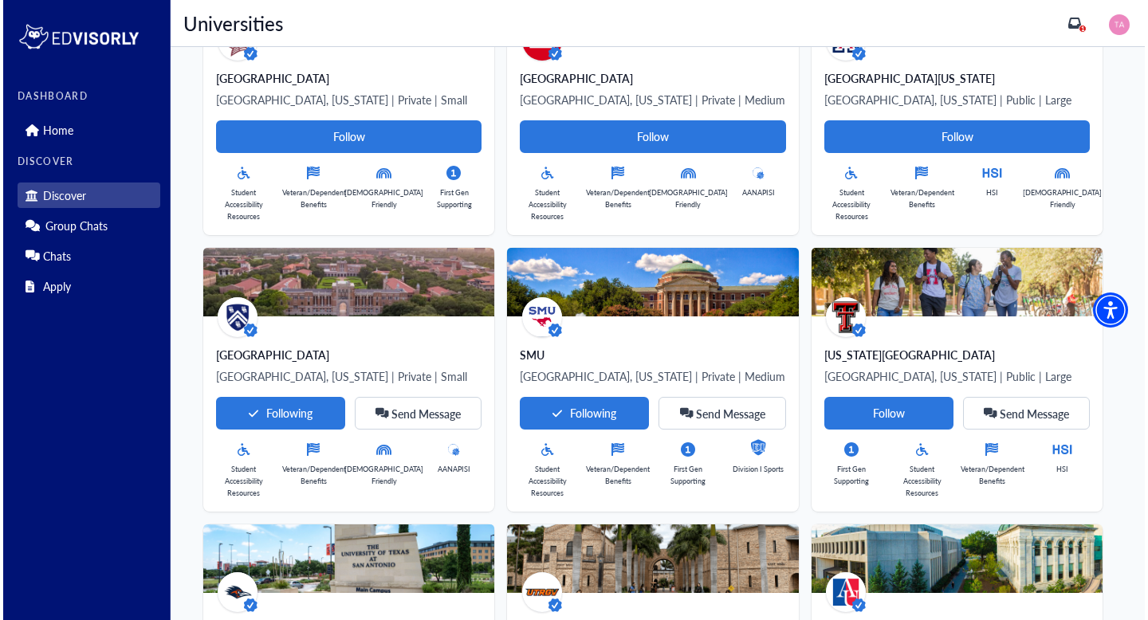
scroll to position [0, 0]
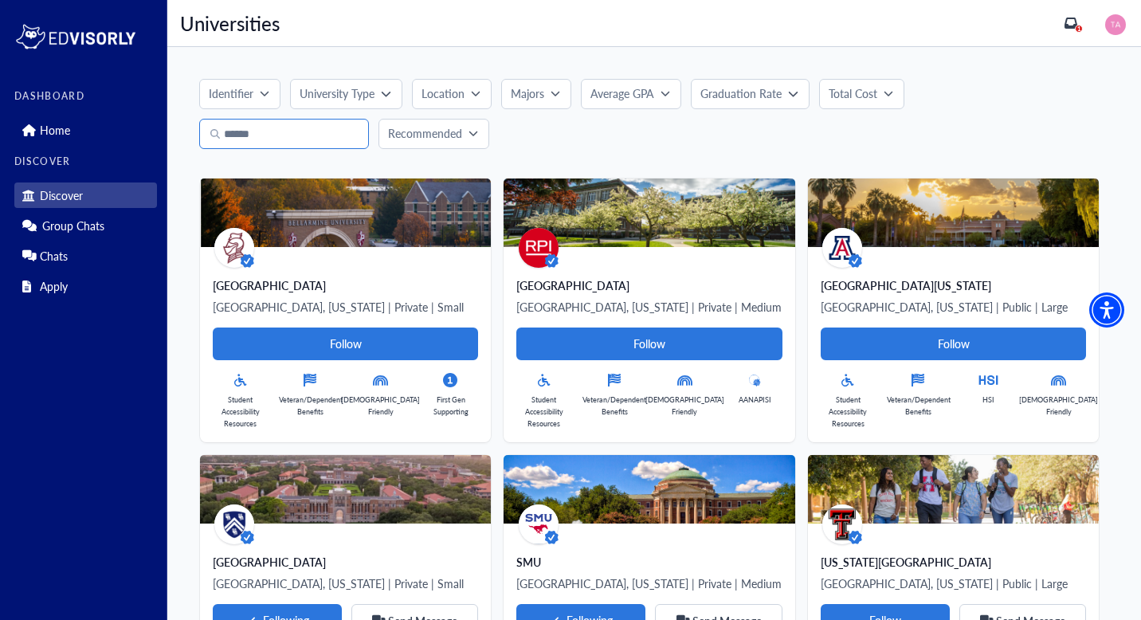
click at [272, 121] on input "Search" at bounding box center [284, 134] width 170 height 30
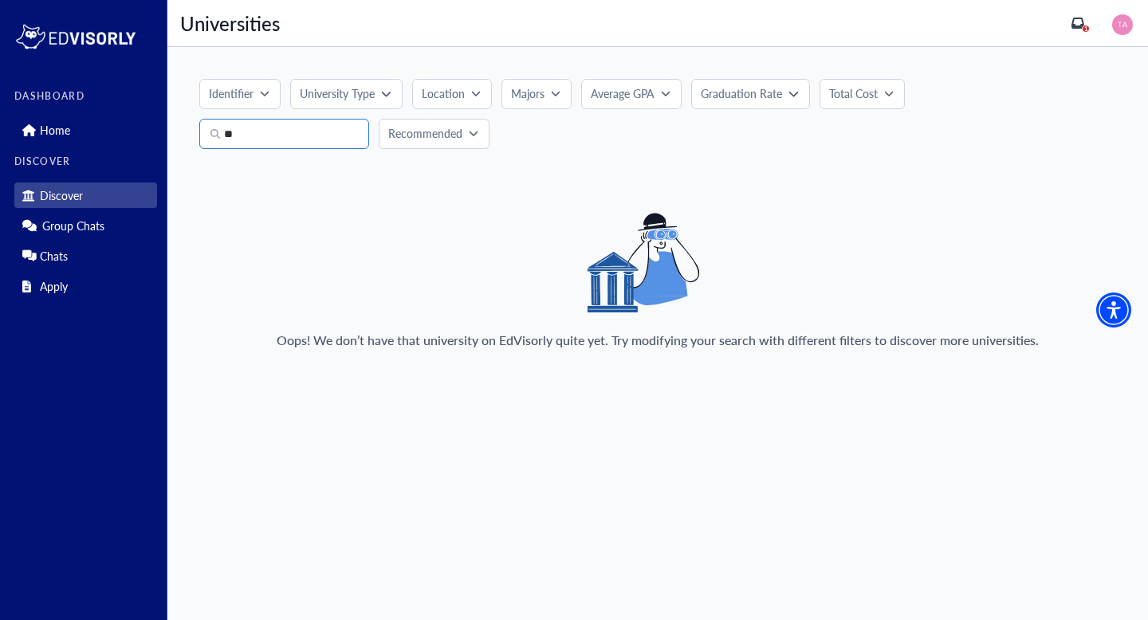
type input "*"
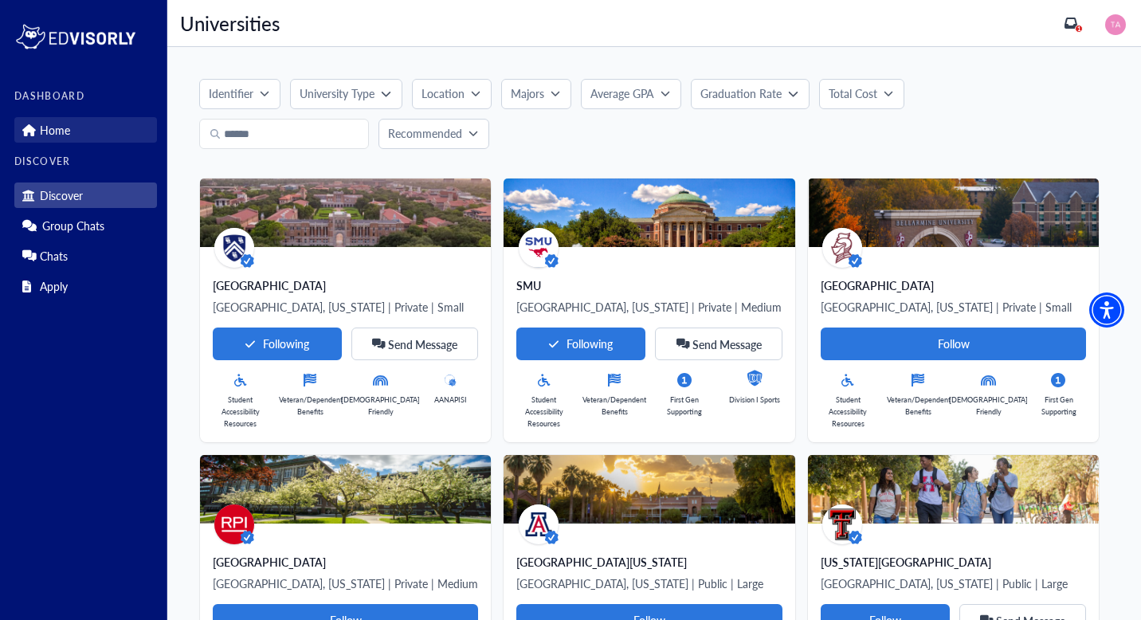
click at [80, 123] on link "Home" at bounding box center [85, 130] width 143 height 26
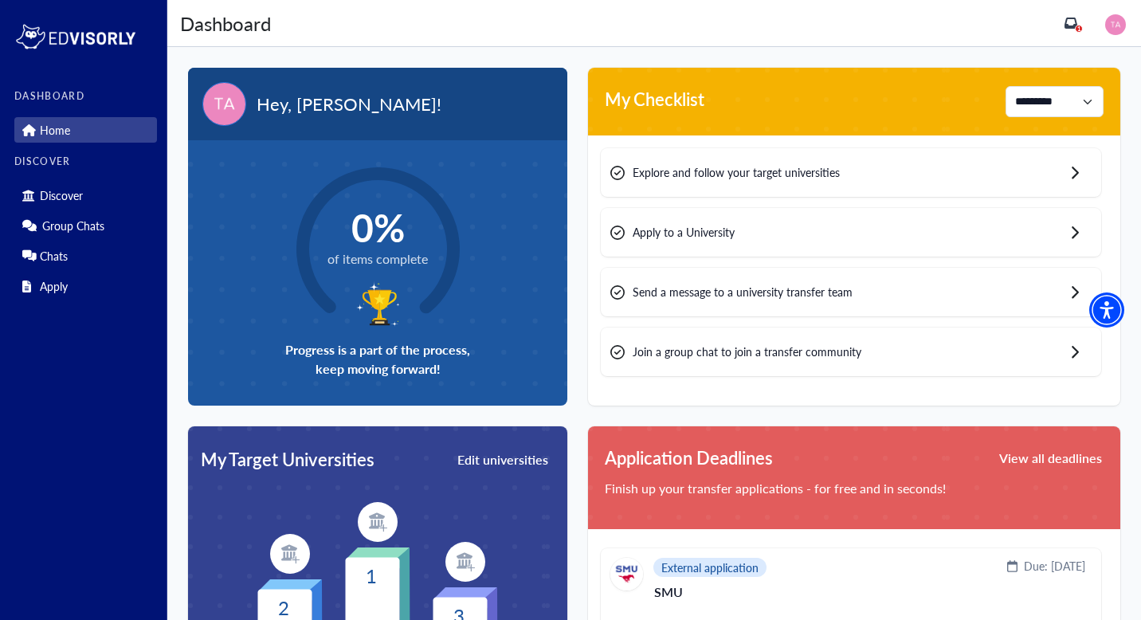
click at [697, 236] on span "Apply to a University" at bounding box center [684, 232] width 102 height 17
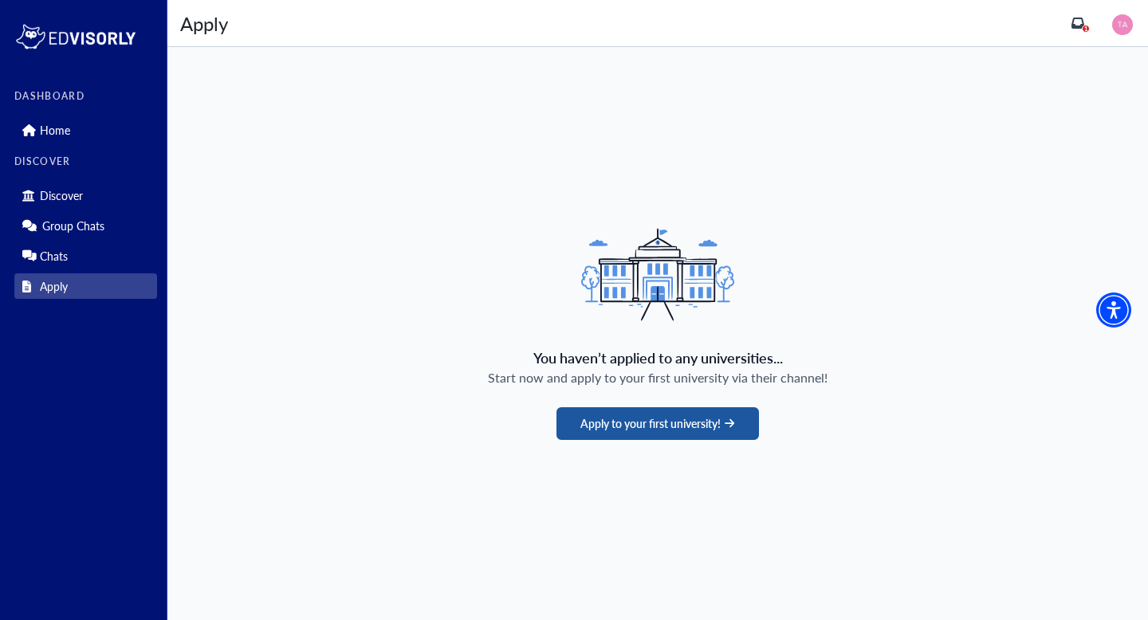
click at [617, 421] on button "Apply to your first university!" at bounding box center [657, 423] width 202 height 33
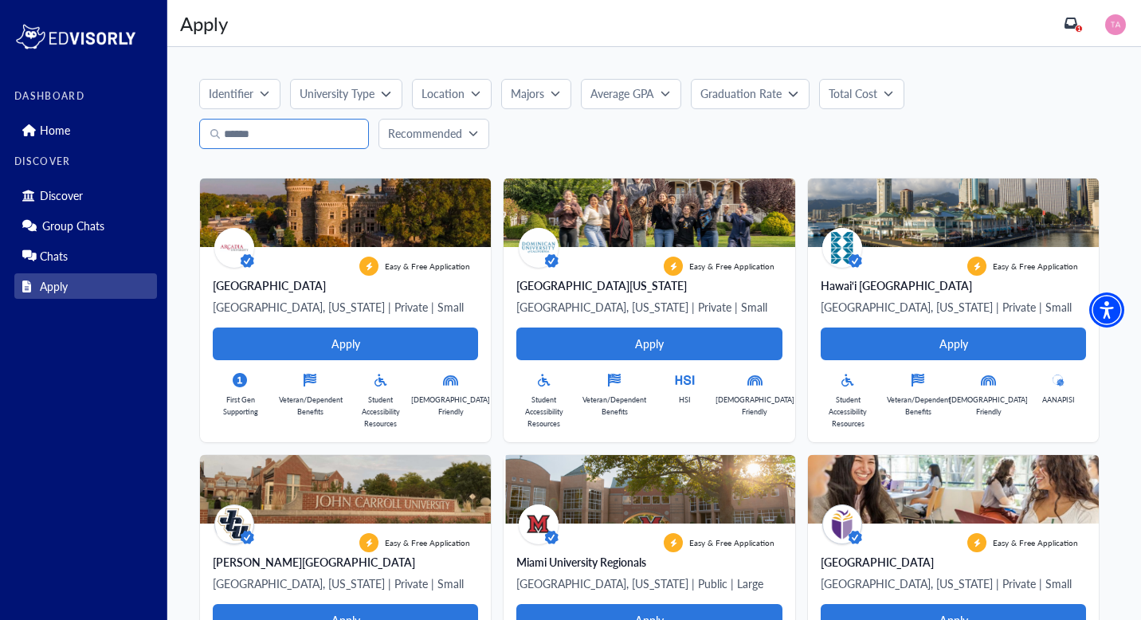
click at [293, 139] on input "Search" at bounding box center [284, 134] width 170 height 30
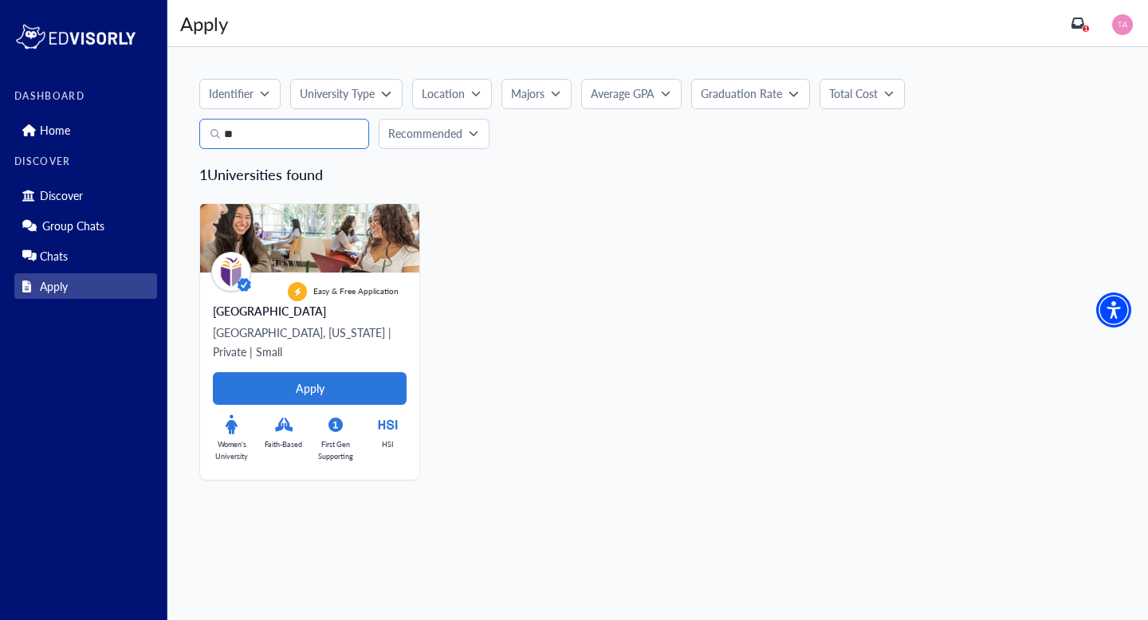
type input "*"
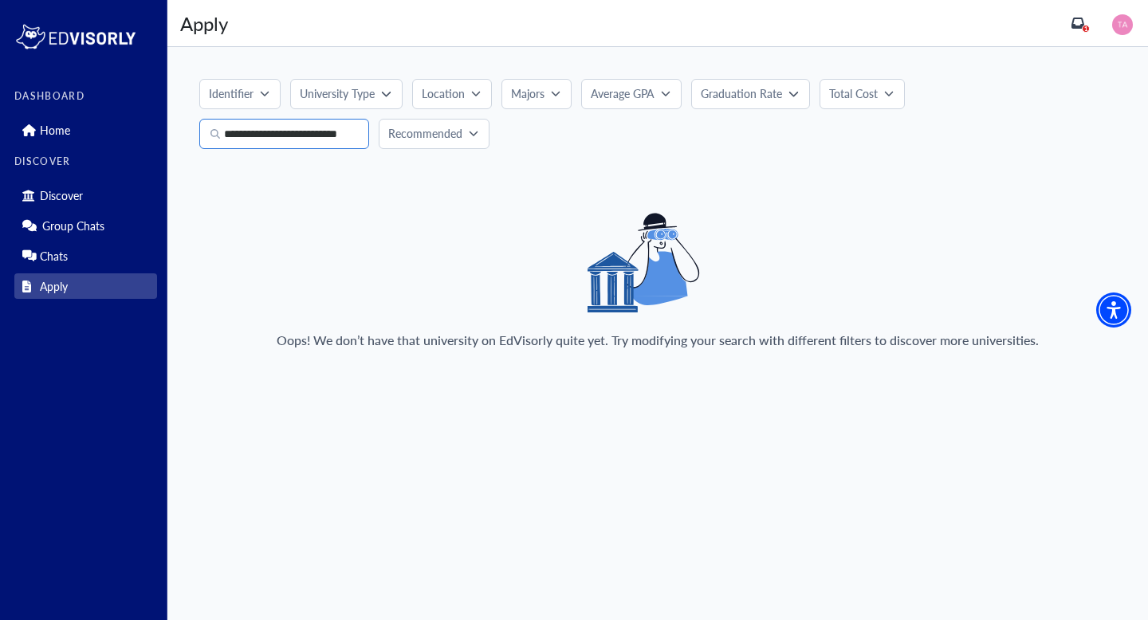
scroll to position [0, 30]
click at [340, 139] on input "**********" at bounding box center [284, 134] width 170 height 30
type input "*"
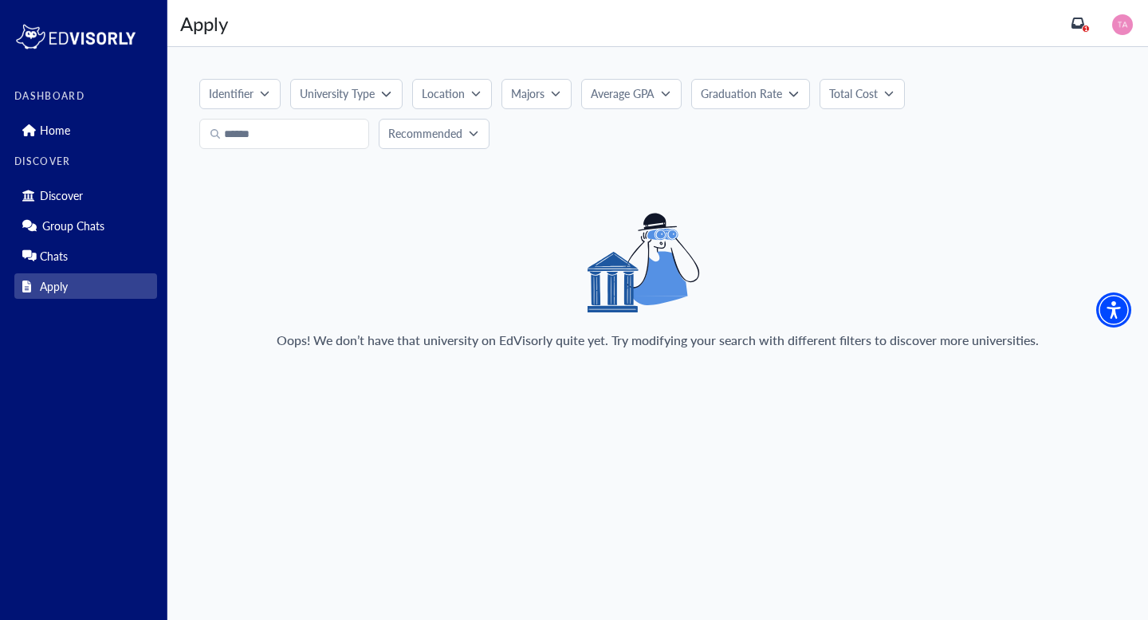
click at [495, 229] on div "Oops! We don’t have that university on EdVisorly quite yet. Try modifying your …" at bounding box center [657, 288] width 917 height 150
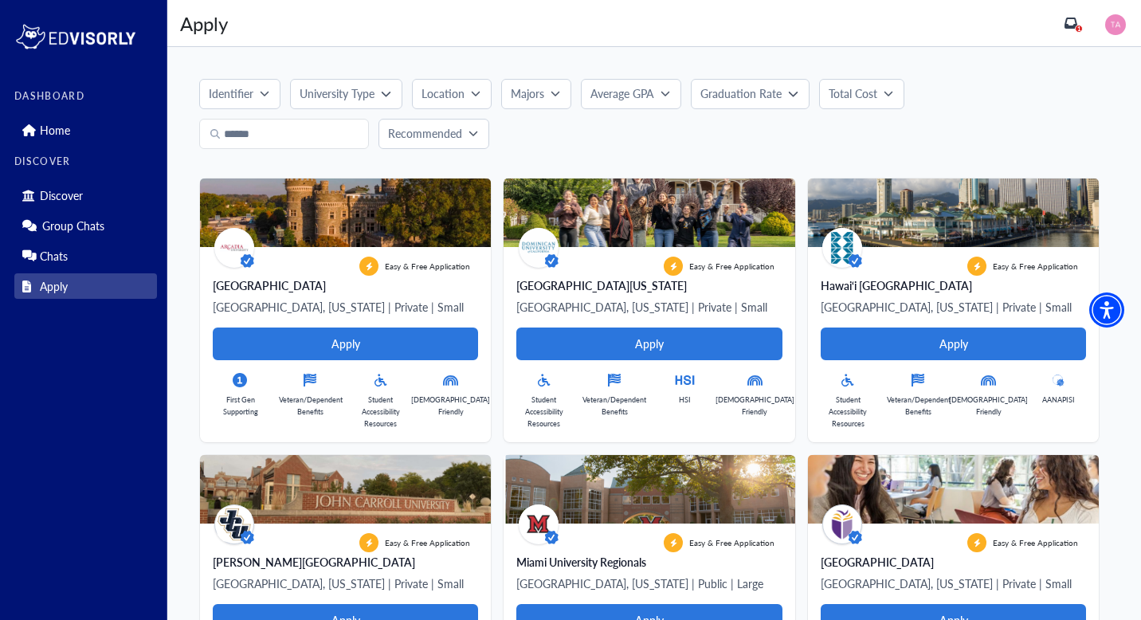
click at [1078, 29] on icon "inbox" at bounding box center [1071, 23] width 13 height 13
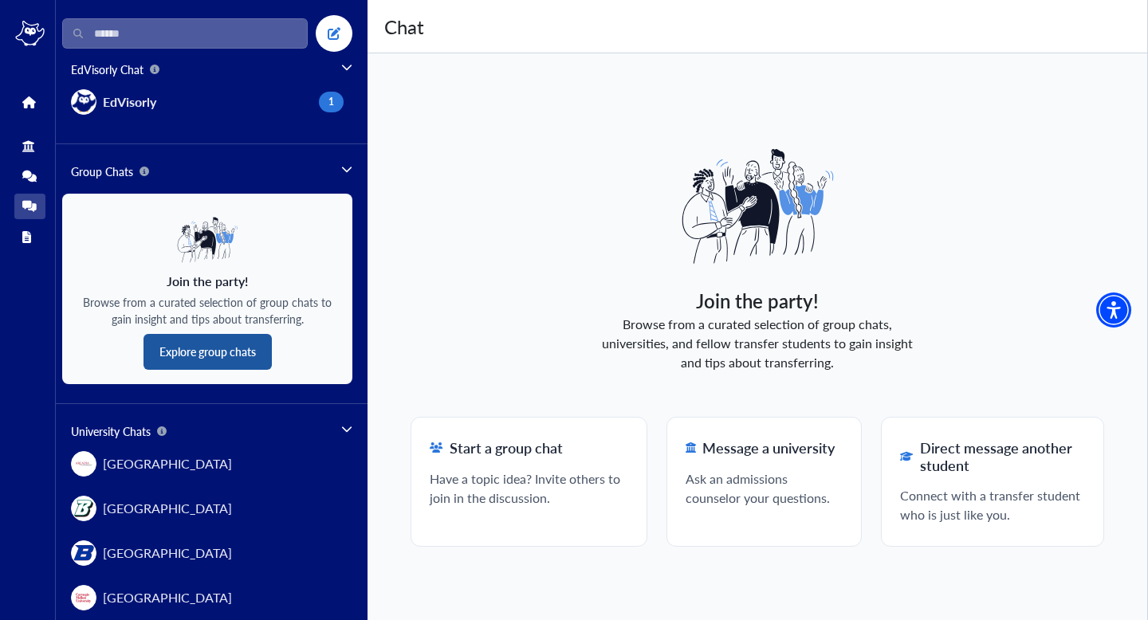
click at [253, 351] on button "Explore group chats" at bounding box center [207, 352] width 128 height 36
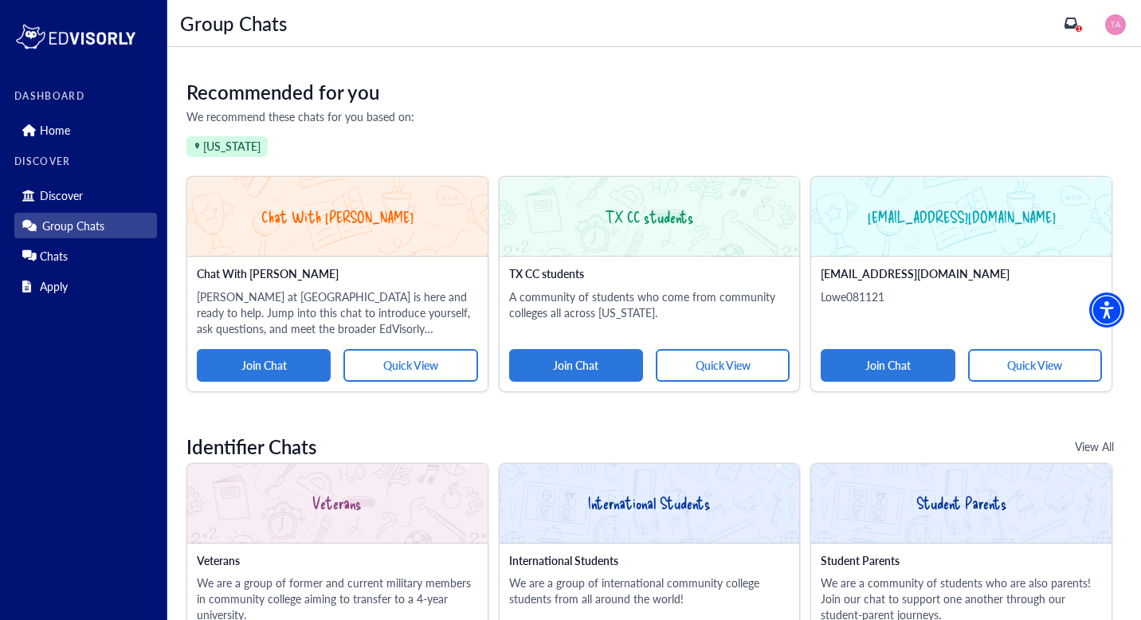
scroll to position [110, 0]
click at [700, 359] on button "Quick View" at bounding box center [723, 364] width 134 height 33
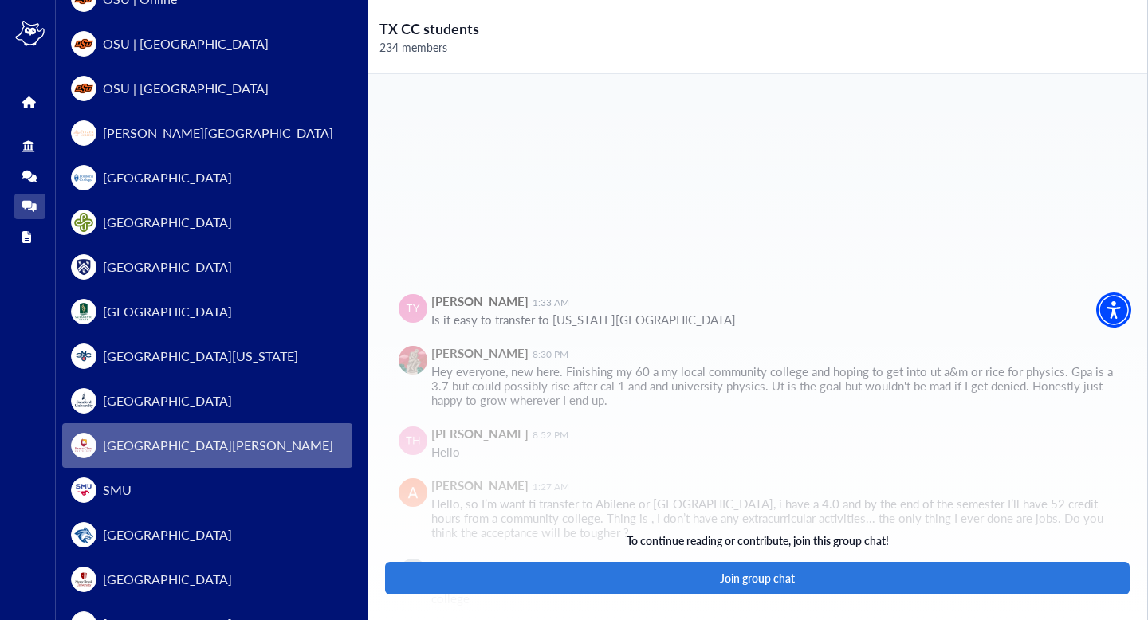
scroll to position [1197, 0]
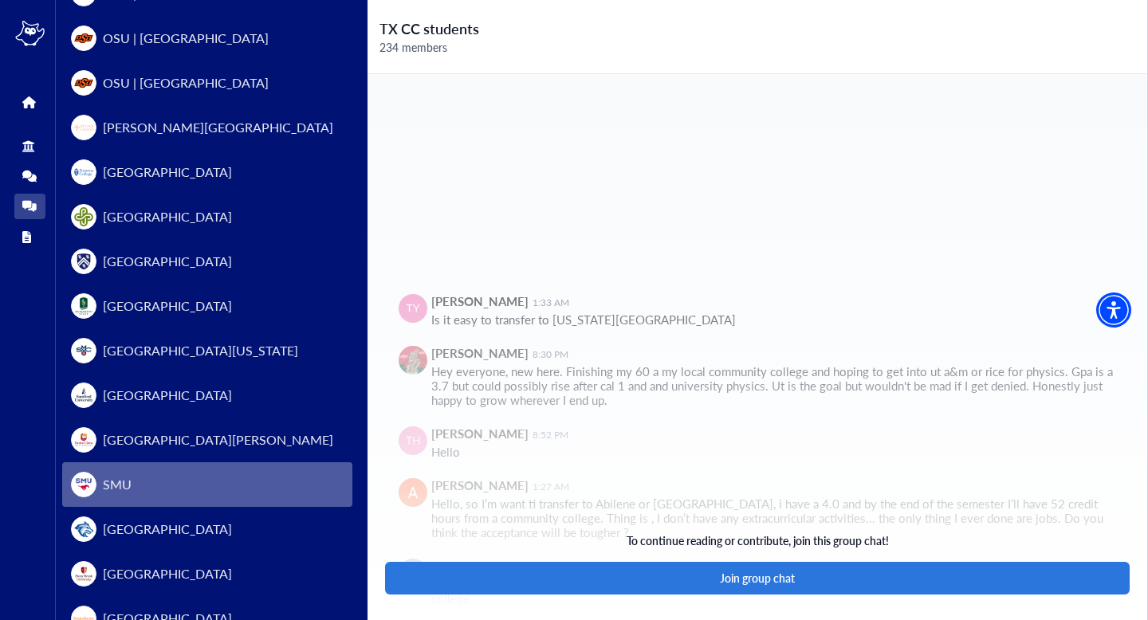
click at [179, 481] on button "SMU" at bounding box center [207, 484] width 290 height 45
click at [112, 475] on span "SMU" at bounding box center [117, 484] width 29 height 19
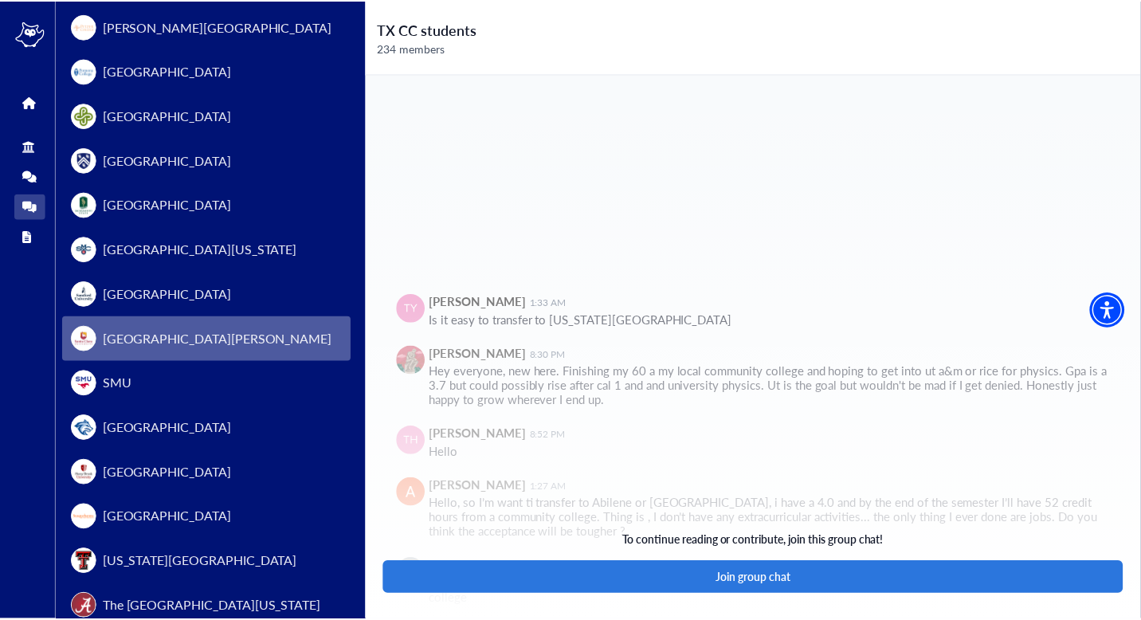
scroll to position [0, 0]
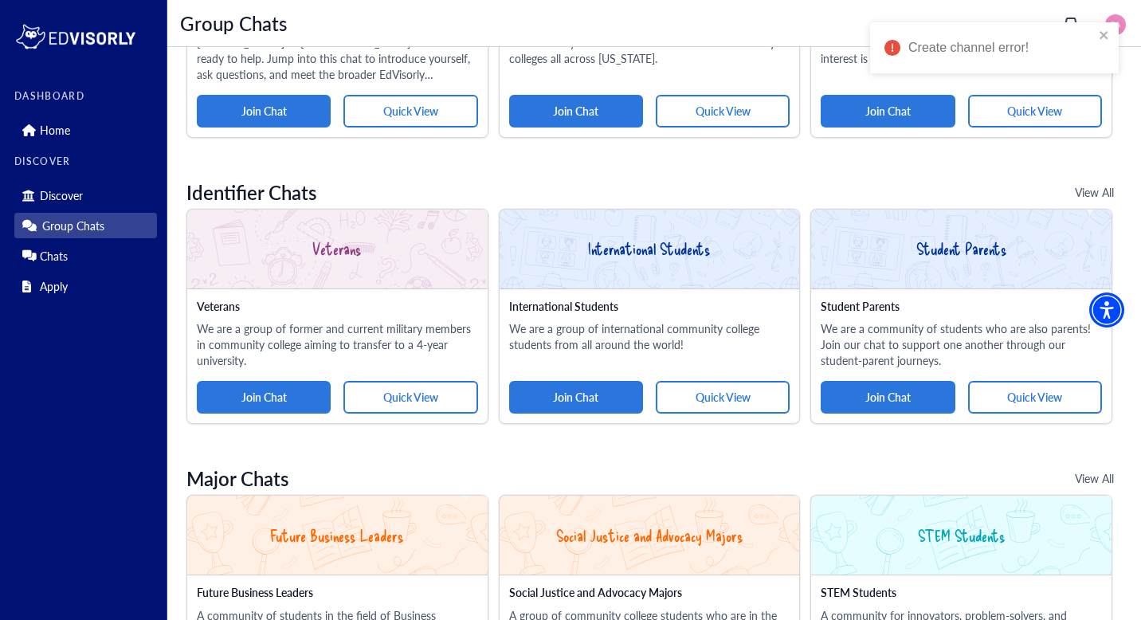
scroll to position [364, 0]
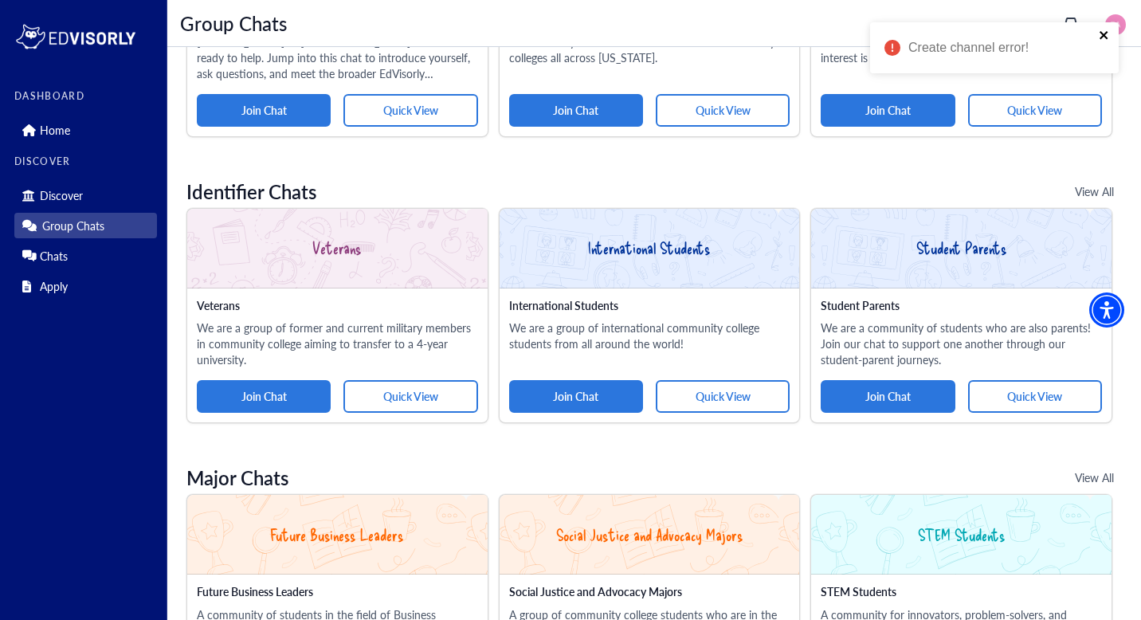
click at [1108, 33] on icon "close" at bounding box center [1104, 35] width 11 height 13
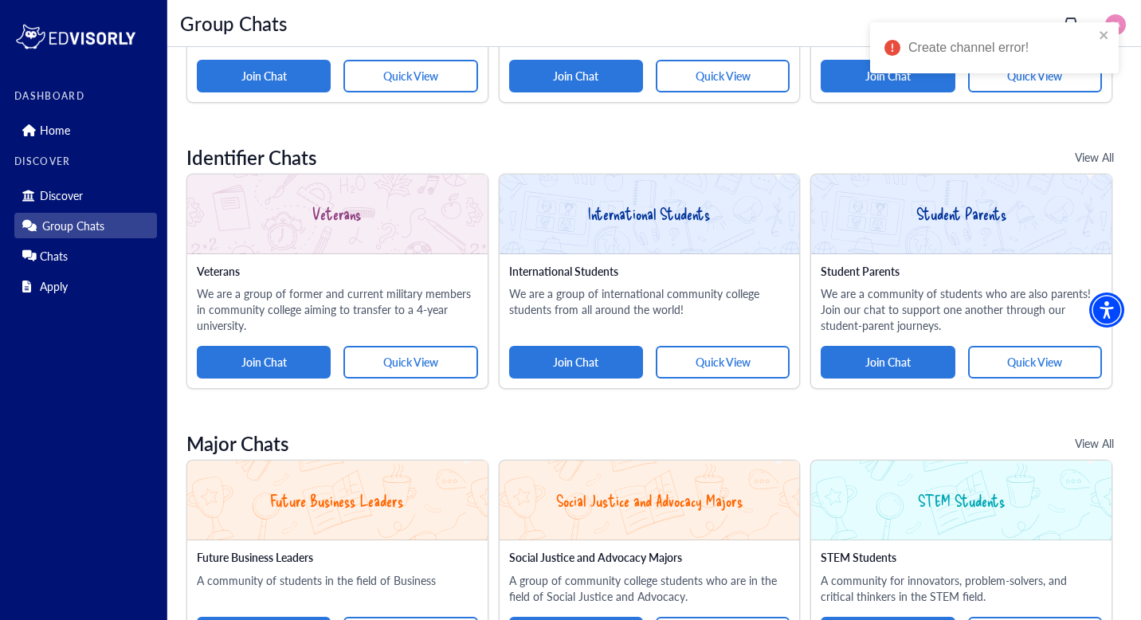
scroll to position [399, 0]
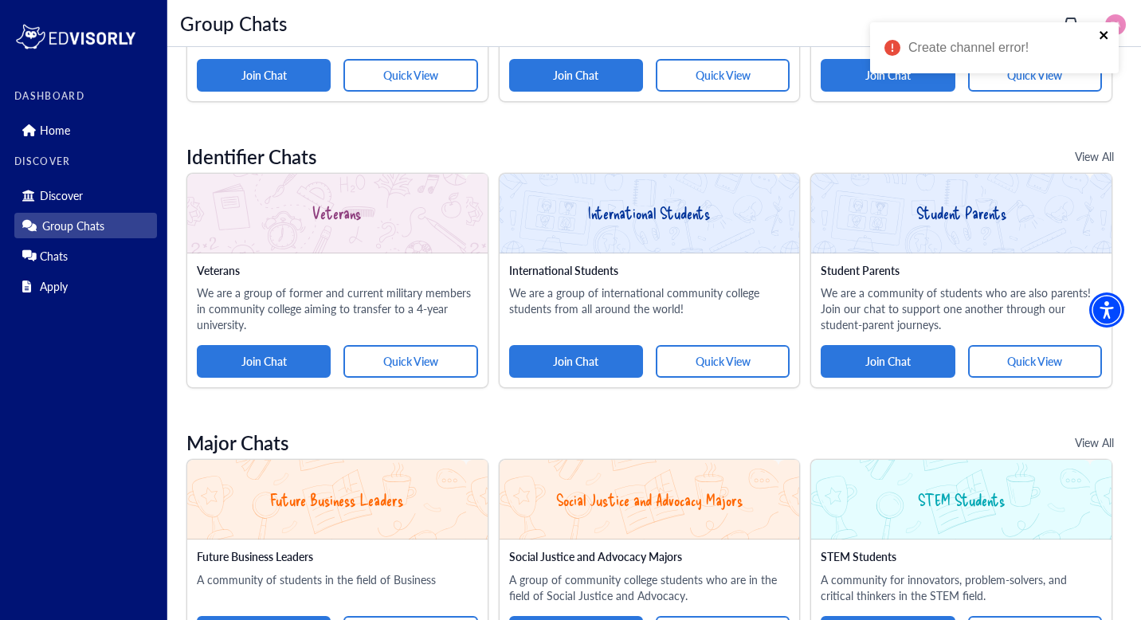
click at [1109, 35] on icon "close" at bounding box center [1104, 35] width 11 height 13
click at [1078, 20] on icon "inbox" at bounding box center [1071, 23] width 13 height 13
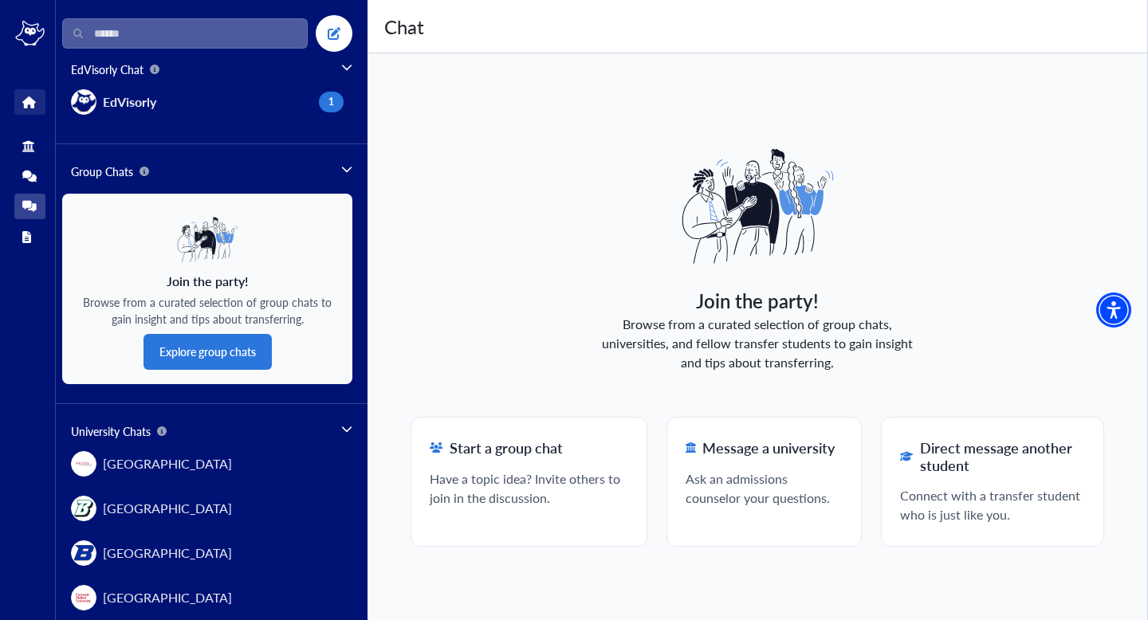
click at [30, 90] on link "Home" at bounding box center [29, 102] width 31 height 26
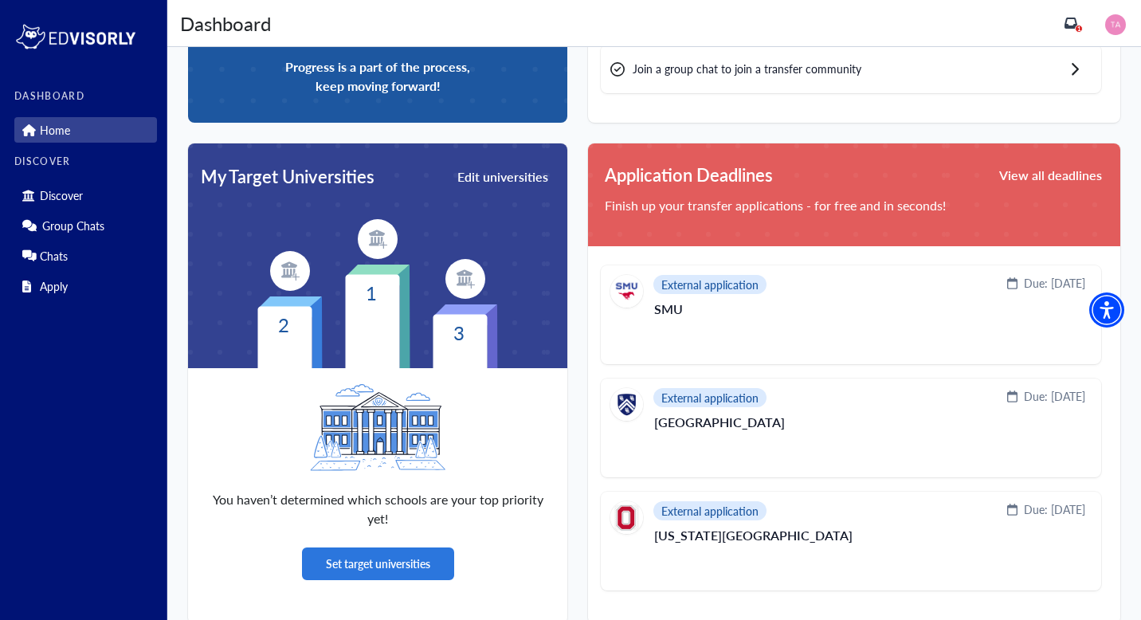
scroll to position [289, 0]
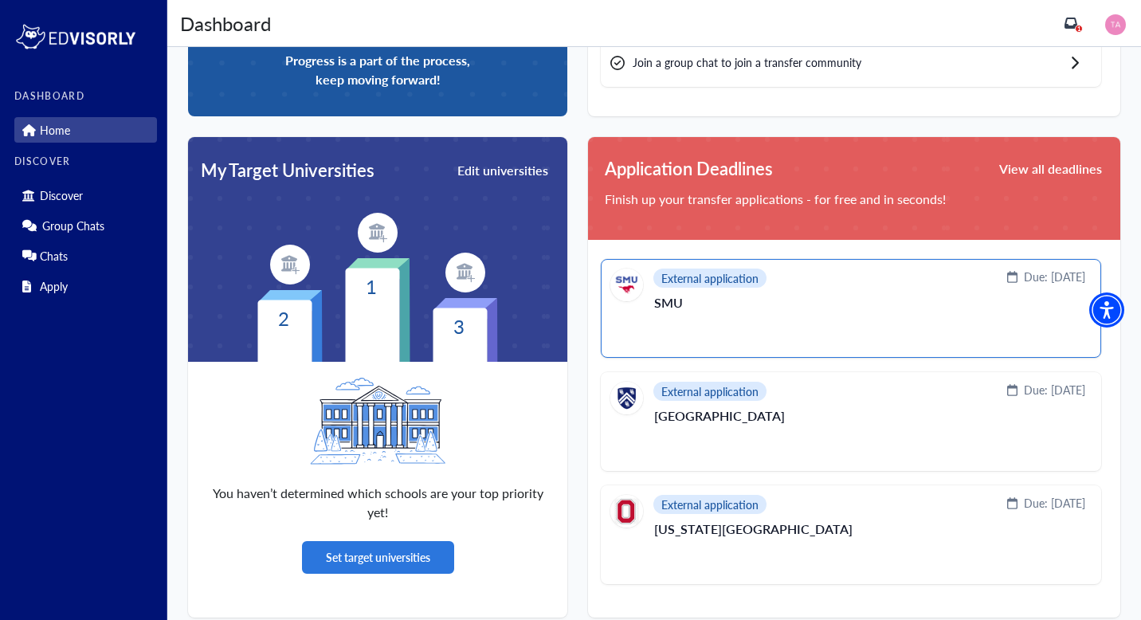
click at [705, 314] on p "SMU" at bounding box center [869, 309] width 431 height 26
